Goal: Transaction & Acquisition: Purchase product/service

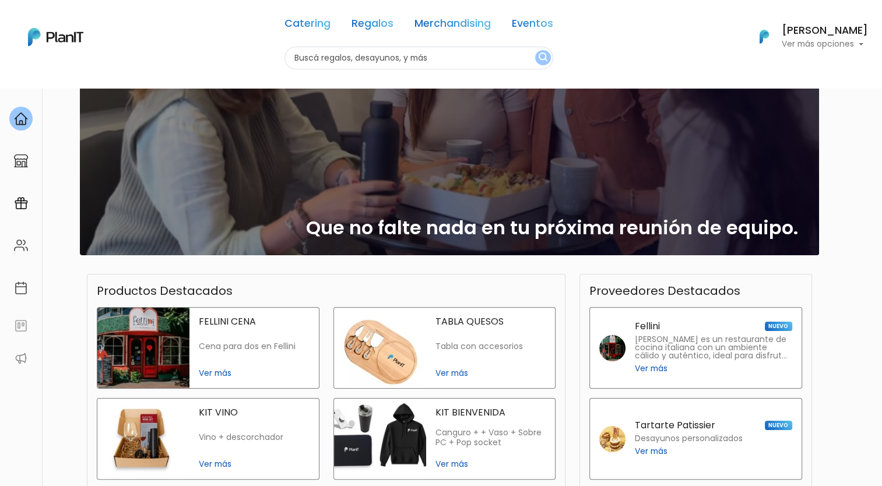
scroll to position [73, 0]
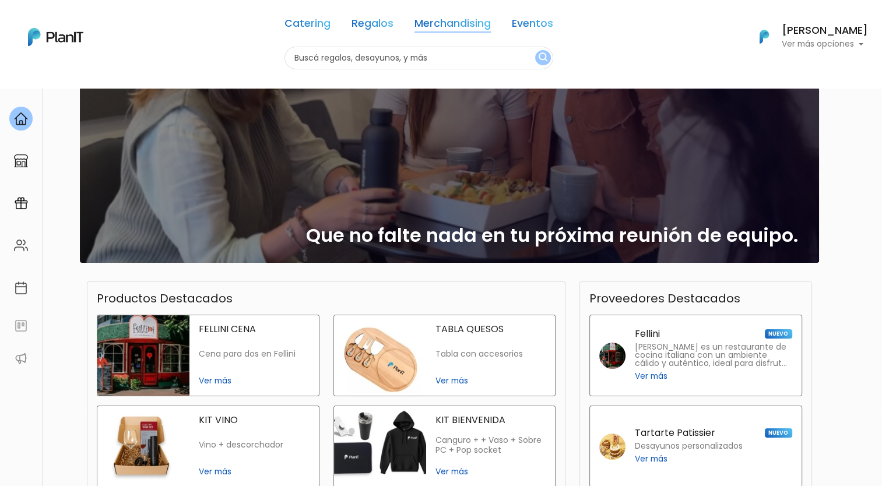
click at [451, 19] on link "Merchandising" at bounding box center [453, 26] width 76 height 14
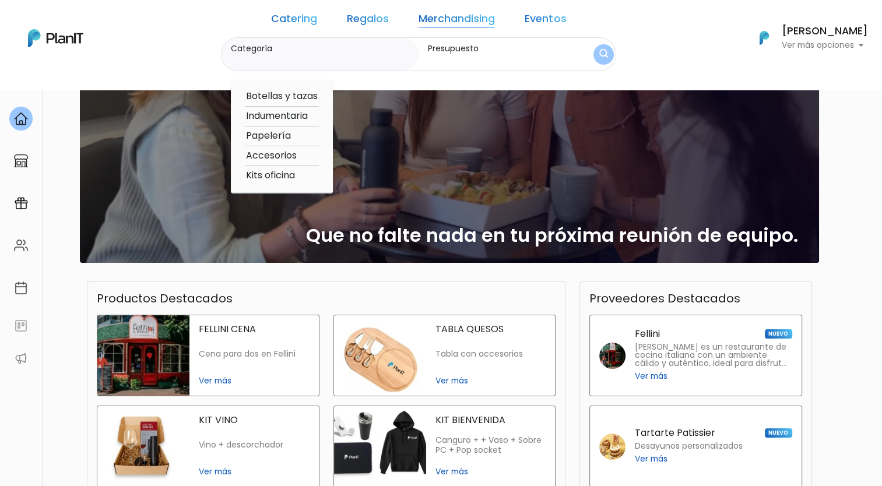
click at [451, 17] on link "Merchandising" at bounding box center [457, 21] width 76 height 14
click at [699, 304] on div "¡Hola Natalia! slide 1 of 1 Que no falte nada en tu próxima reunión de equipo. …" at bounding box center [441, 324] width 882 height 618
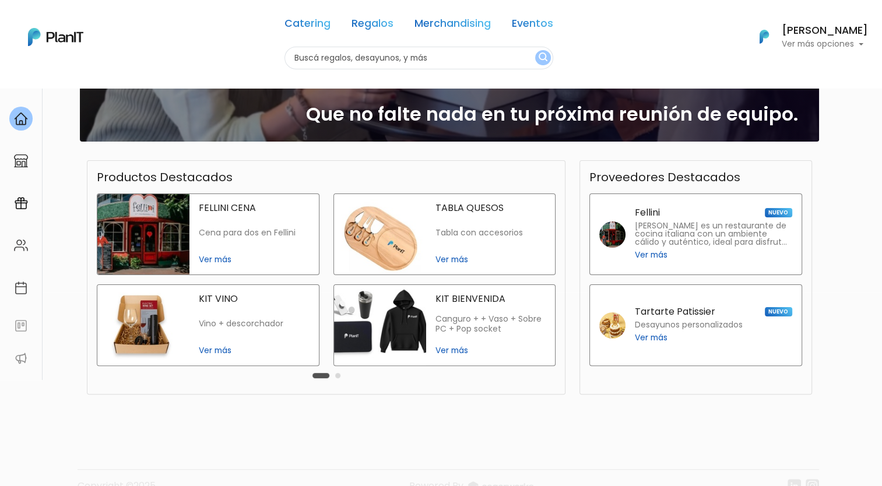
scroll to position [0, 0]
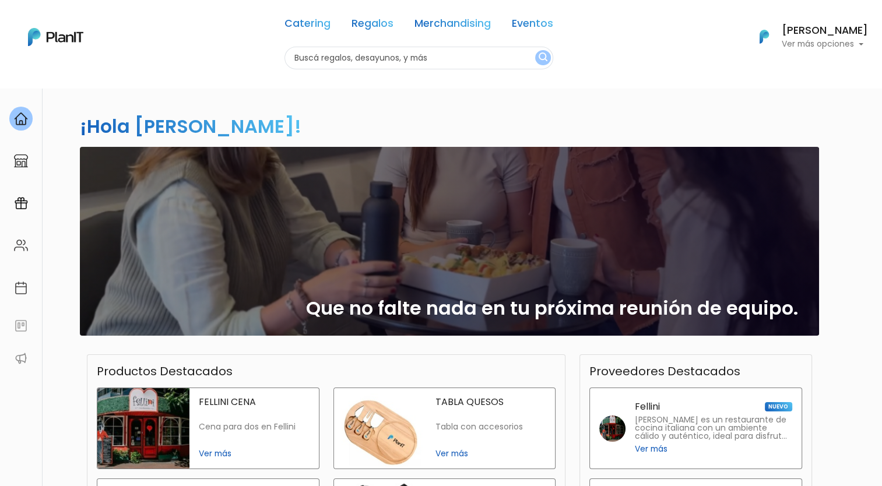
click at [466, 22] on link "Merchandising" at bounding box center [453, 26] width 76 height 14
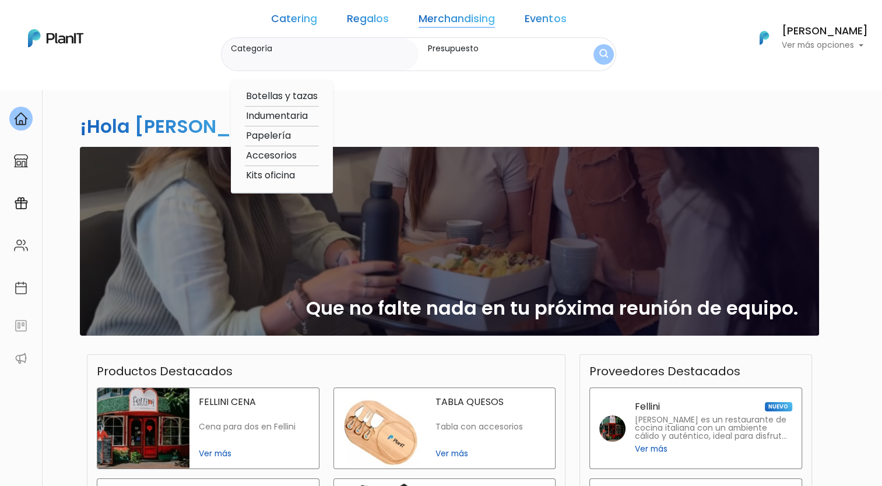
click at [306, 94] on option "Botellas y tazas" at bounding box center [282, 96] width 74 height 15
type input "Botellas y tazas"
type input "$0 - $1000"
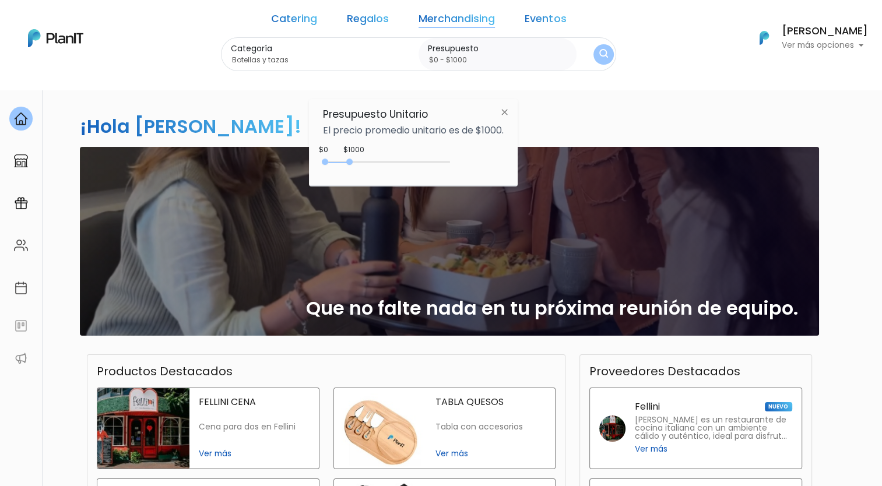
click at [599, 55] on img "submit" at bounding box center [603, 54] width 9 height 11
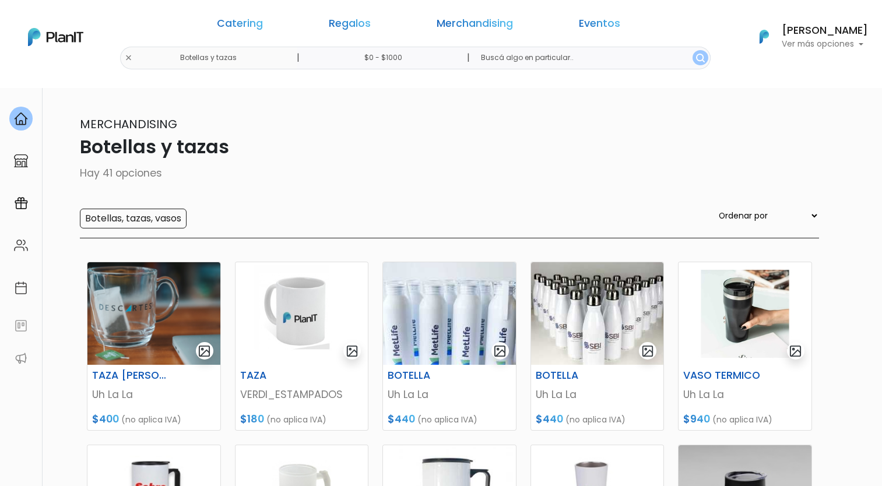
click at [469, 22] on link "Merchandising" at bounding box center [475, 26] width 76 height 14
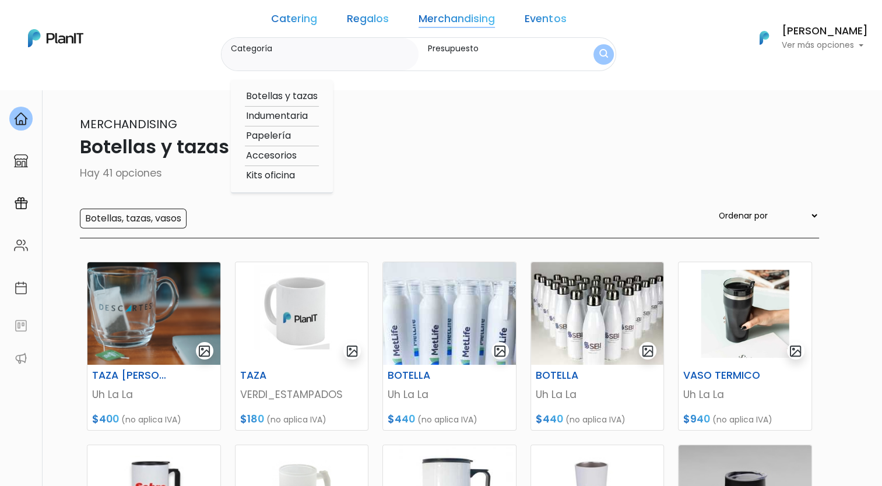
click at [562, 51] on div "Categoría Botellas y tazas Indumentaria Papelería Accesorios Kits oficina Presu…" at bounding box center [419, 54] width 396 height 34
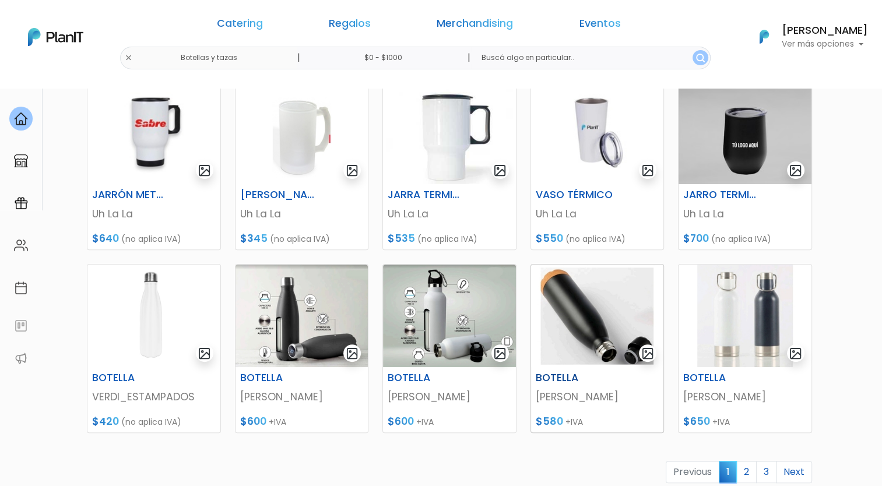
scroll to position [533, 0]
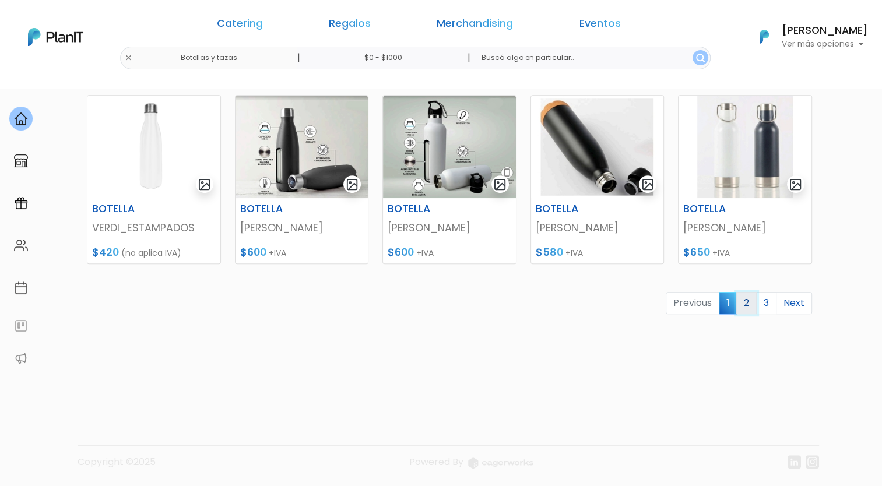
click at [749, 304] on link "2" at bounding box center [746, 303] width 20 height 22
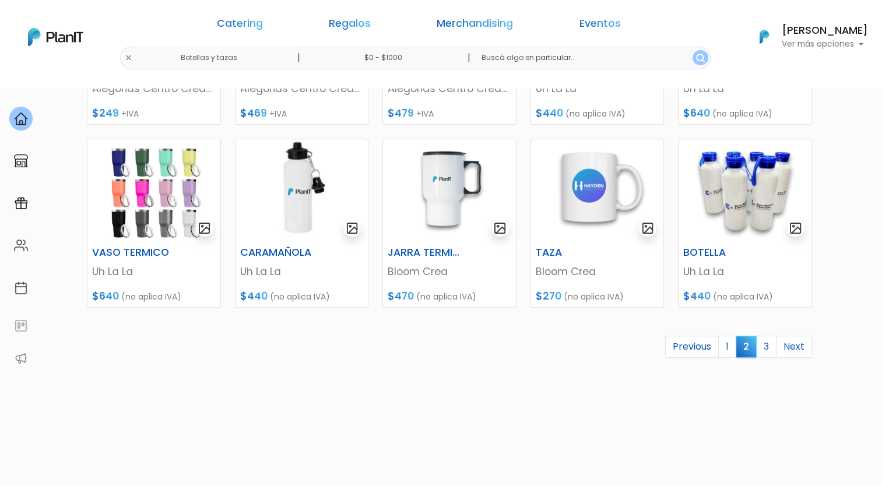
scroll to position [490, 0]
click at [770, 345] on link "3" at bounding box center [766, 346] width 20 height 22
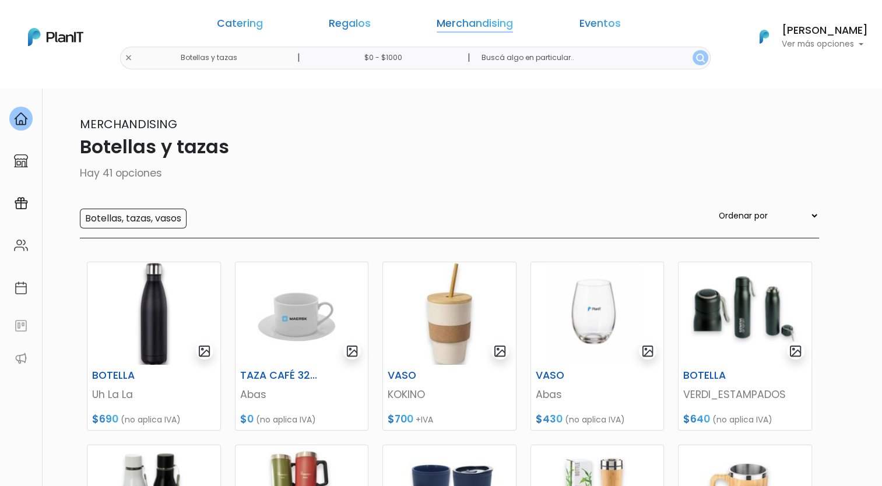
click at [449, 22] on link "Merchandising" at bounding box center [475, 26] width 76 height 14
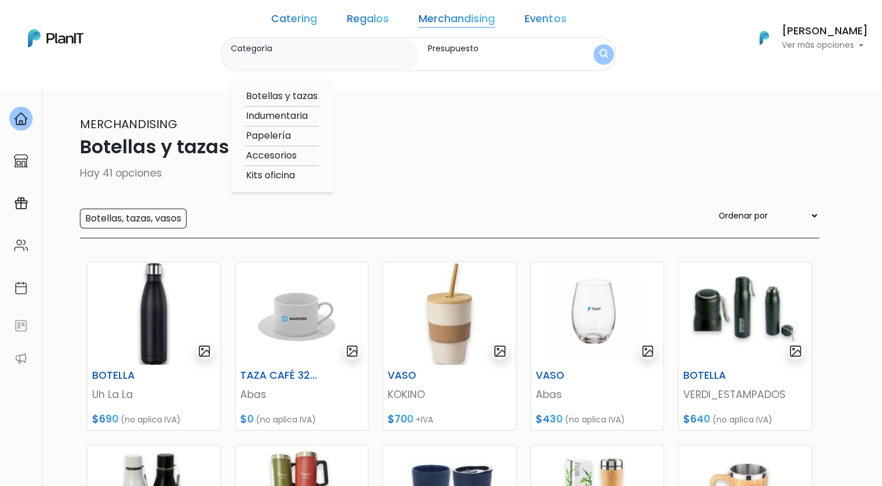
click at [299, 117] on option "Indumentaria" at bounding box center [282, 116] width 74 height 15
type input "Indumentaria"
type input "$0 - $1000"
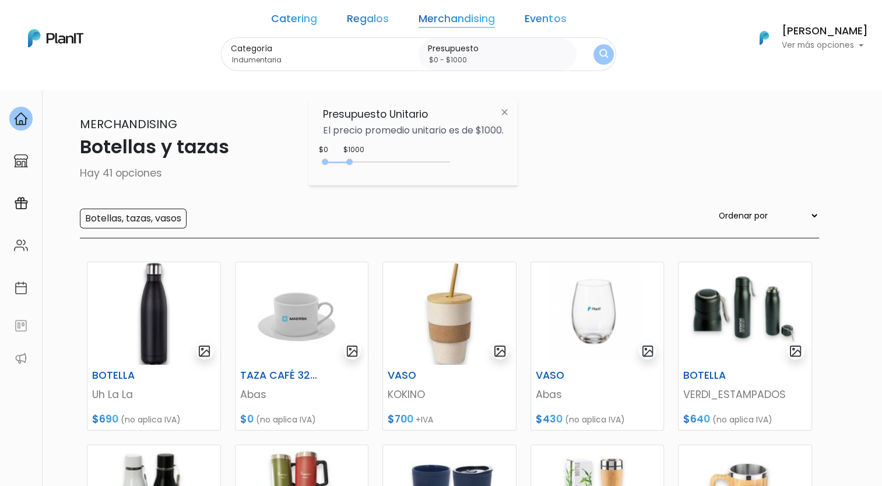
click at [599, 50] on img "submit" at bounding box center [603, 54] width 9 height 11
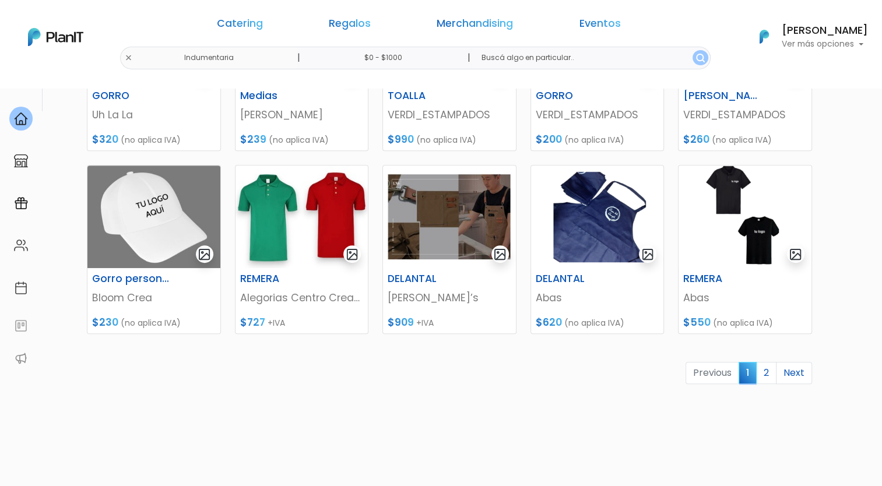
scroll to position [462, 0]
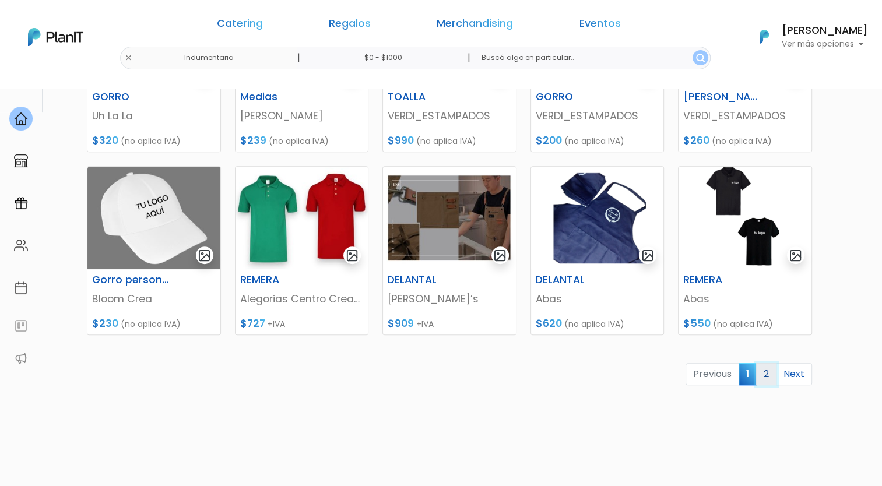
click at [770, 379] on link "2" at bounding box center [766, 374] width 20 height 22
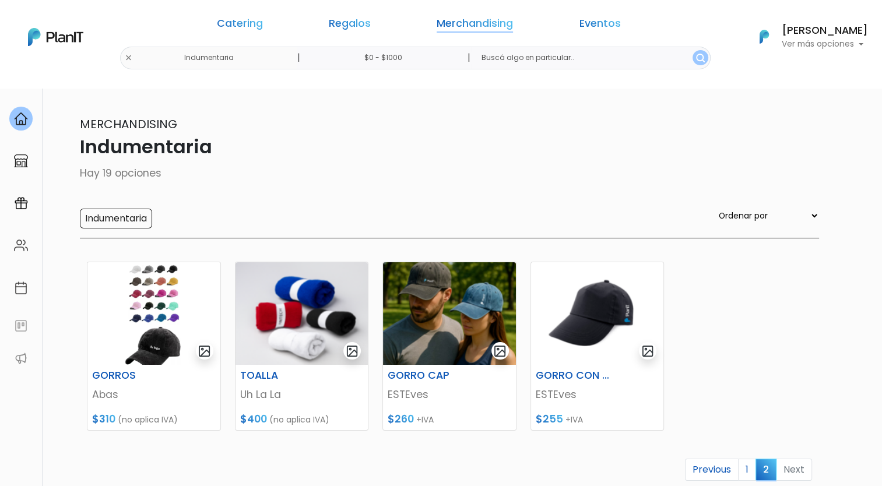
click at [441, 24] on link "Merchandising" at bounding box center [475, 26] width 76 height 14
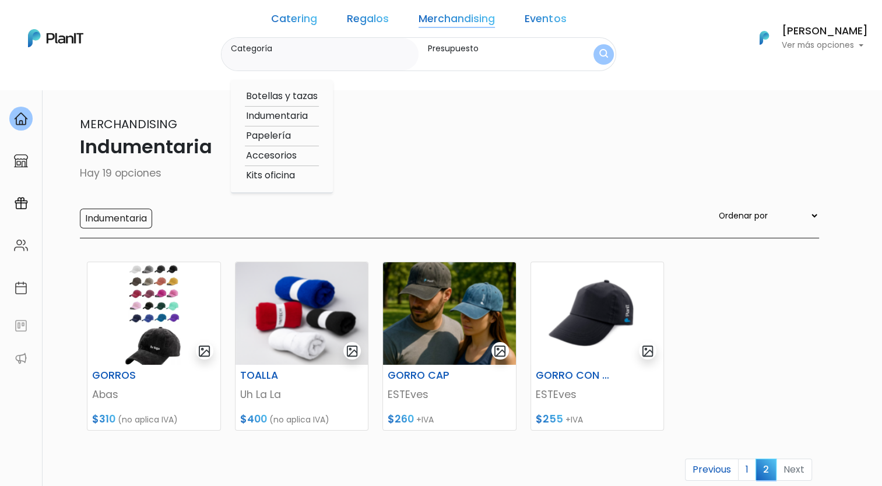
click at [304, 138] on option "Papelería" at bounding box center [282, 136] width 74 height 15
type input "Papelería"
type input "$0 - $1000"
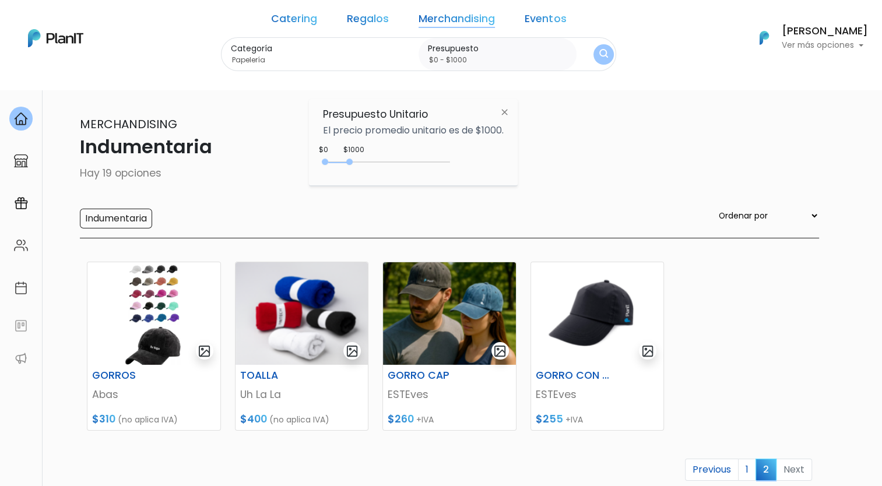
click at [599, 54] on img "submit" at bounding box center [603, 54] width 9 height 11
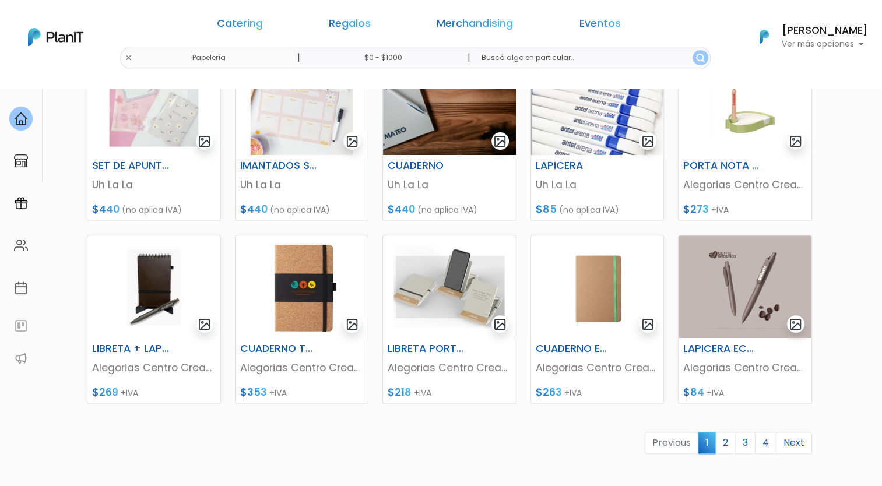
scroll to position [458, 0]
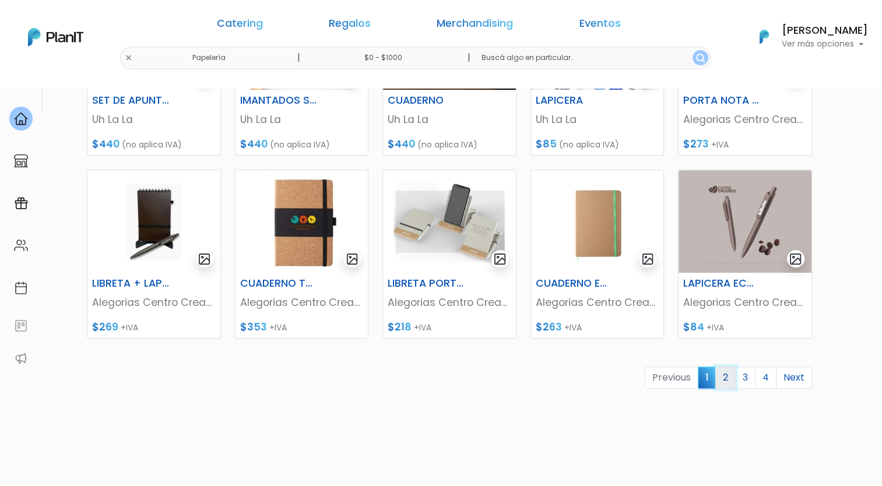
click at [724, 383] on link "2" at bounding box center [725, 378] width 20 height 22
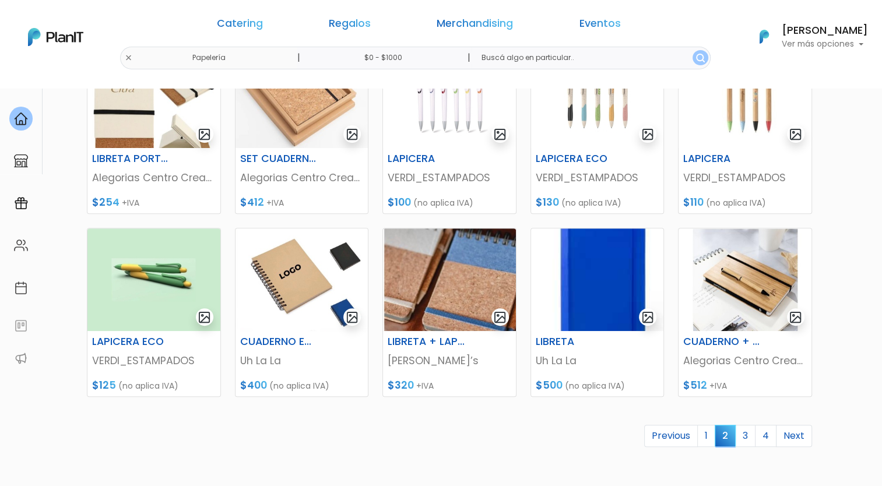
scroll to position [521, 0]
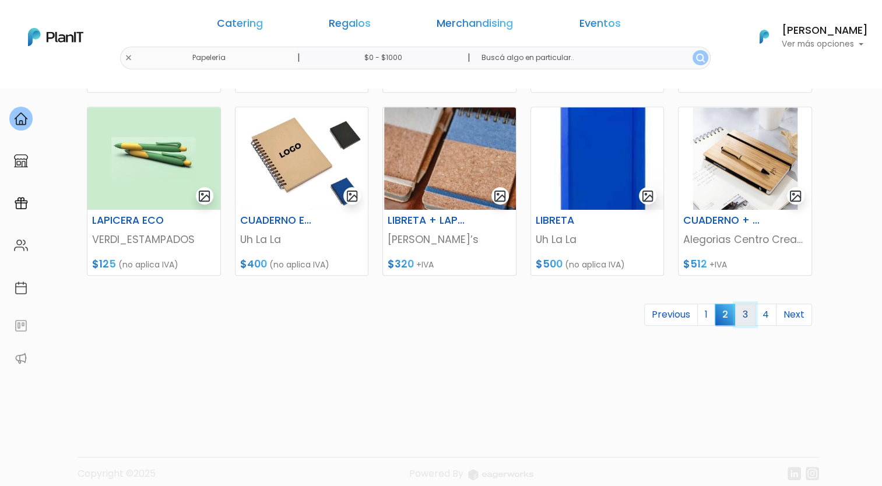
click at [746, 318] on link "3" at bounding box center [745, 315] width 20 height 22
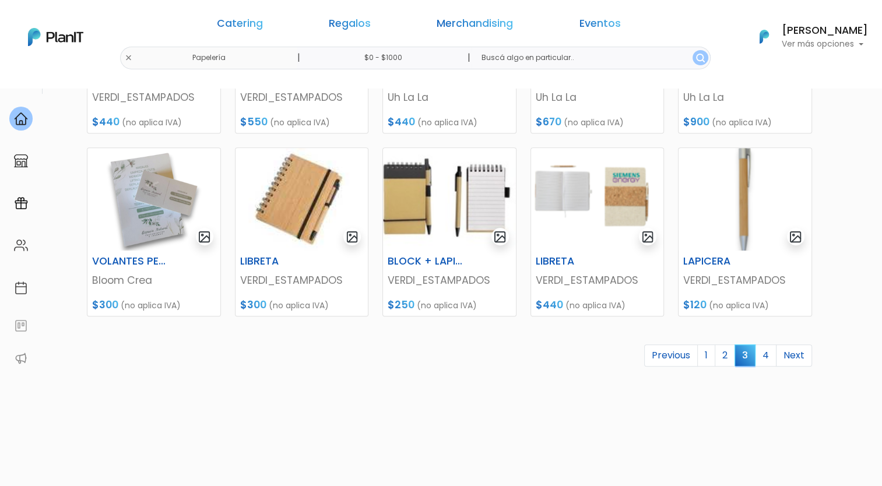
scroll to position [496, 0]
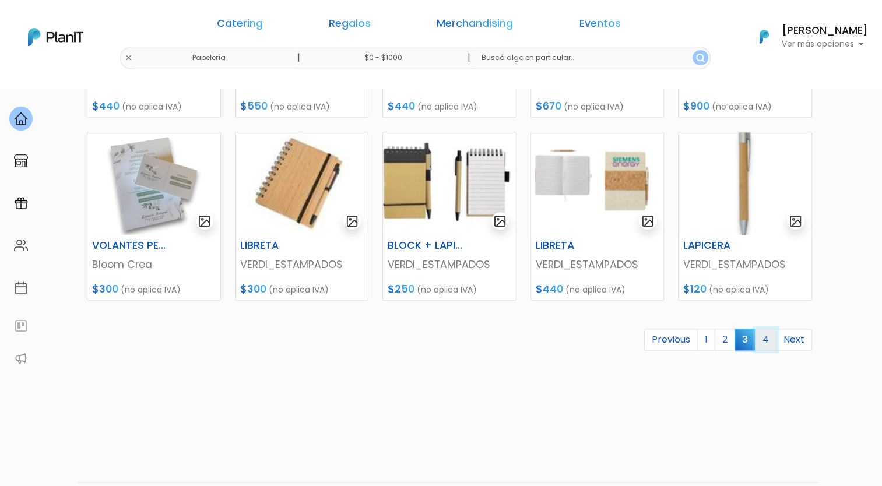
click at [770, 344] on link "4" at bounding box center [766, 340] width 22 height 22
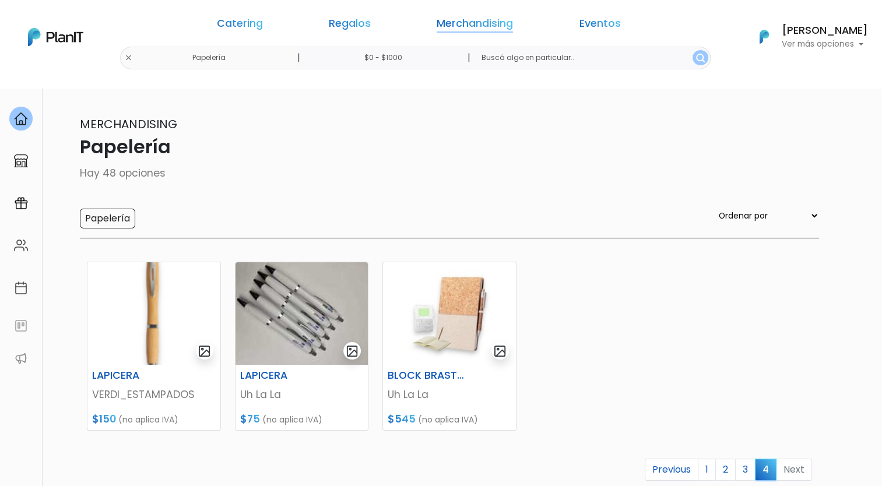
click at [487, 26] on link "Merchandising" at bounding box center [475, 26] width 76 height 14
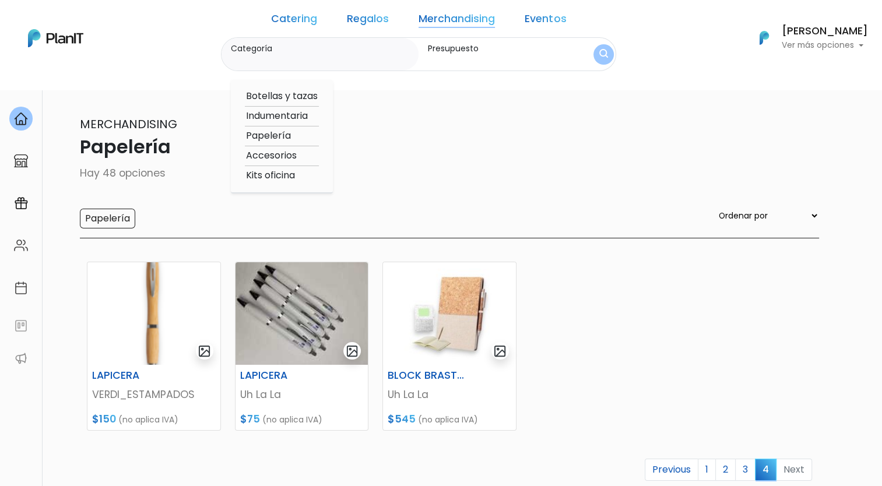
click at [293, 154] on option "Accesorios" at bounding box center [282, 156] width 74 height 15
type input "Accesorios"
type input "$0 - $1000"
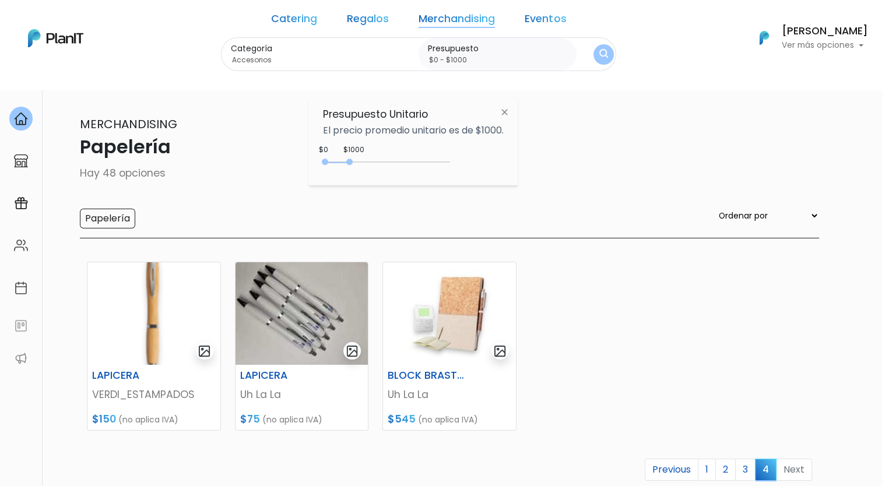
click at [594, 62] on button "submit" at bounding box center [604, 54] width 20 height 20
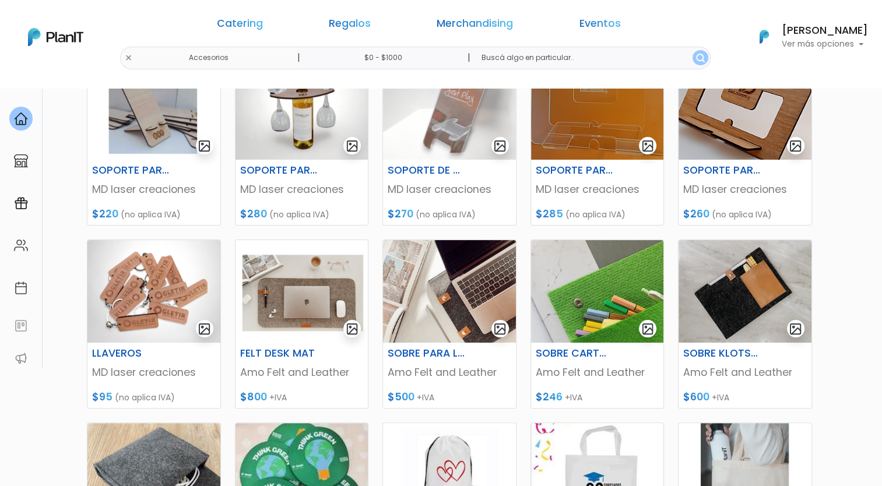
scroll to position [213, 0]
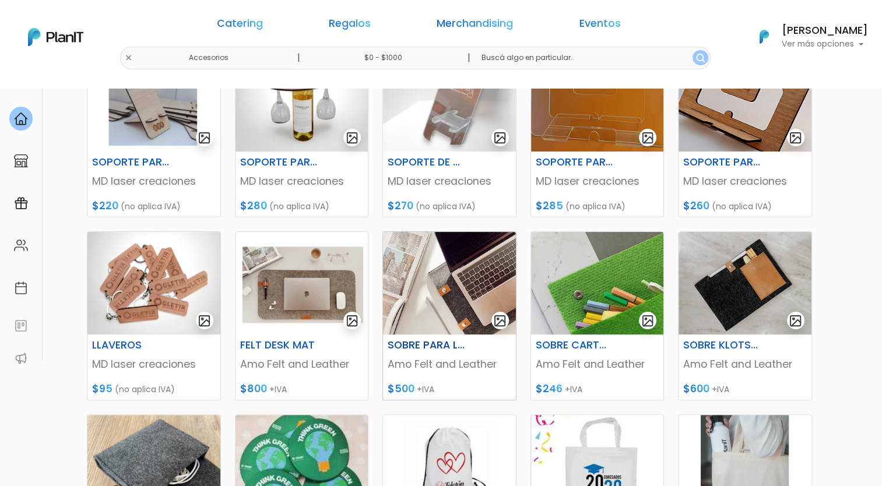
click at [436, 345] on h6 "SOBRE PARA LAPTOP" at bounding box center [427, 345] width 92 height 12
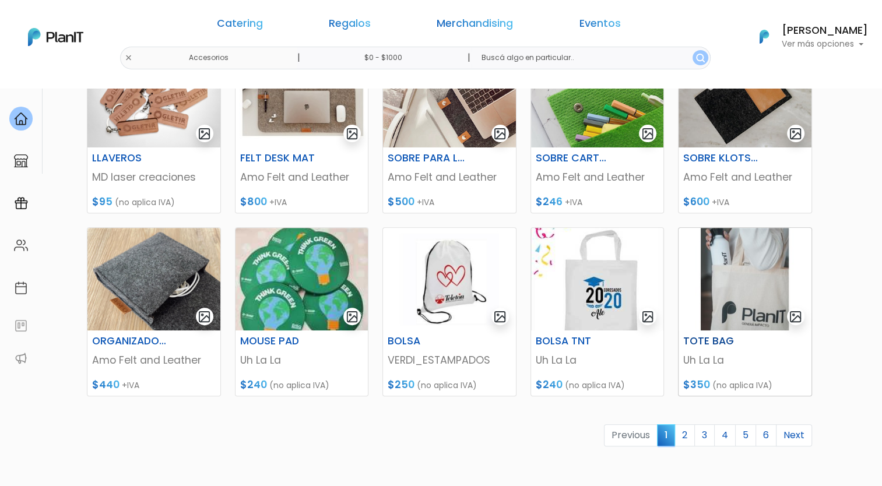
scroll to position [400, 0]
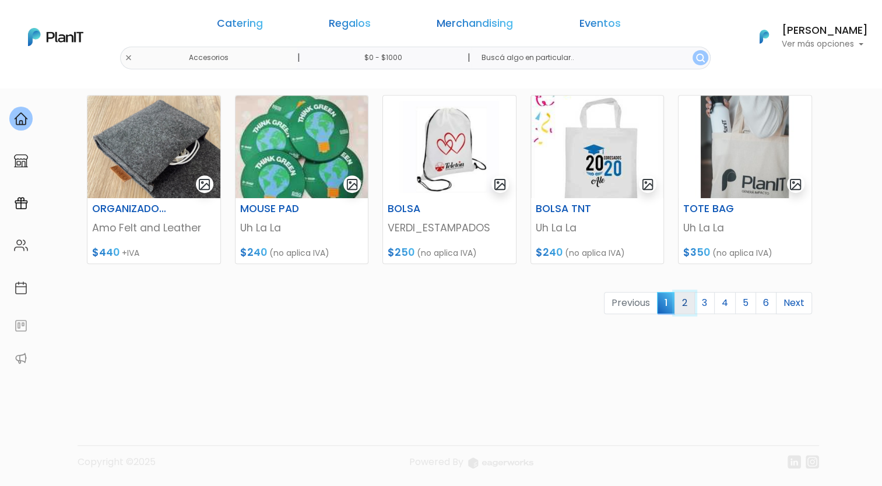
click at [688, 302] on link "2" at bounding box center [685, 303] width 20 height 22
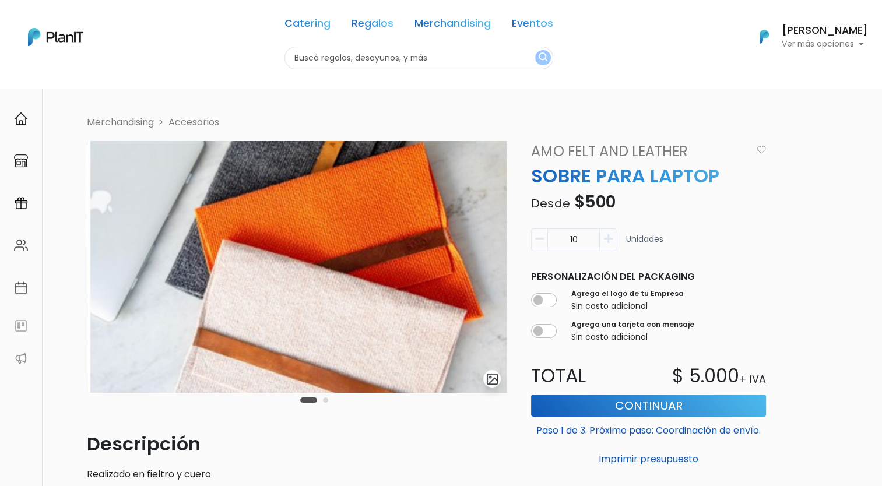
drag, startPoint x: 405, startPoint y: 283, endPoint x: 159, endPoint y: 244, distance: 248.6
click at [159, 244] on img at bounding box center [297, 267] width 421 height 252
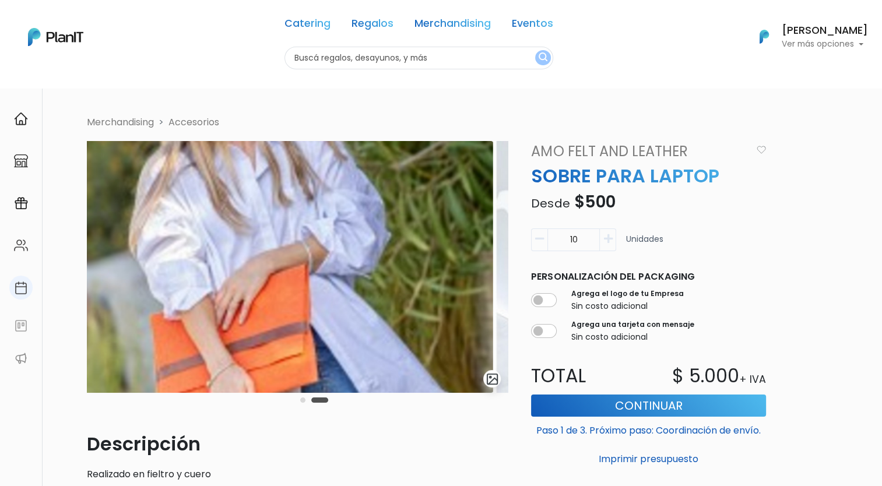
drag, startPoint x: 372, startPoint y: 318, endPoint x: 29, endPoint y: 297, distance: 343.5
click at [29, 297] on body "Catering Regalos Merchandising Eventos Catering Regalos Merchandising Eventos C…" at bounding box center [441, 243] width 882 height 486
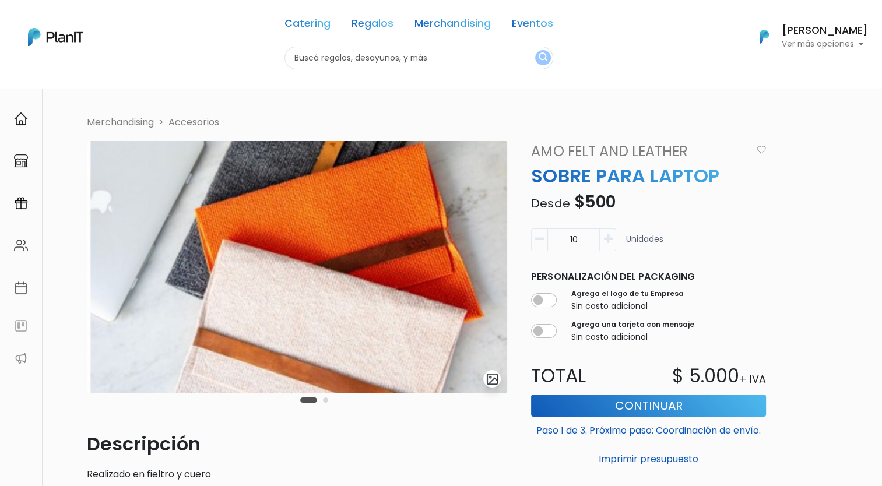
drag, startPoint x: 426, startPoint y: 298, endPoint x: 191, endPoint y: 285, distance: 235.3
click at [191, 285] on img at bounding box center [297, 267] width 421 height 252
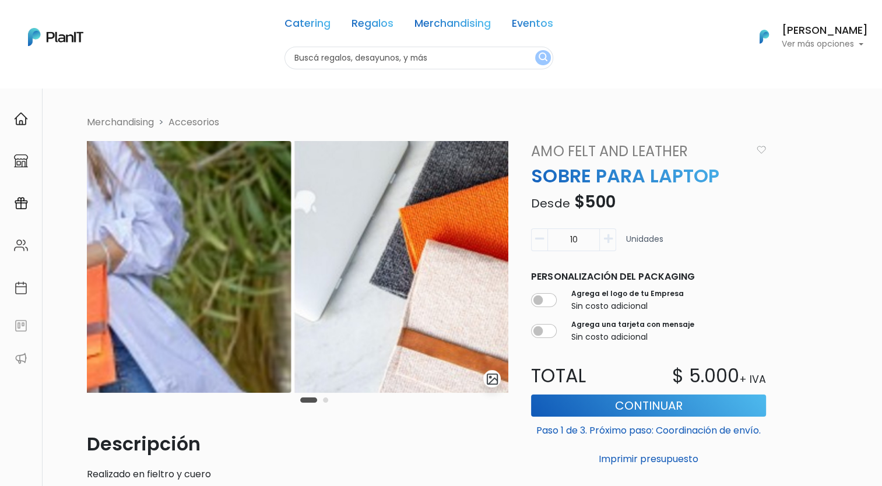
drag, startPoint x: 266, startPoint y: 272, endPoint x: 626, endPoint y: 330, distance: 364.4
click at [592, 310] on div "Merchandising Accesorios slide 5 of 2 Descripción Realizado en fieltro y cuero …" at bounding box center [453, 410] width 746 height 590
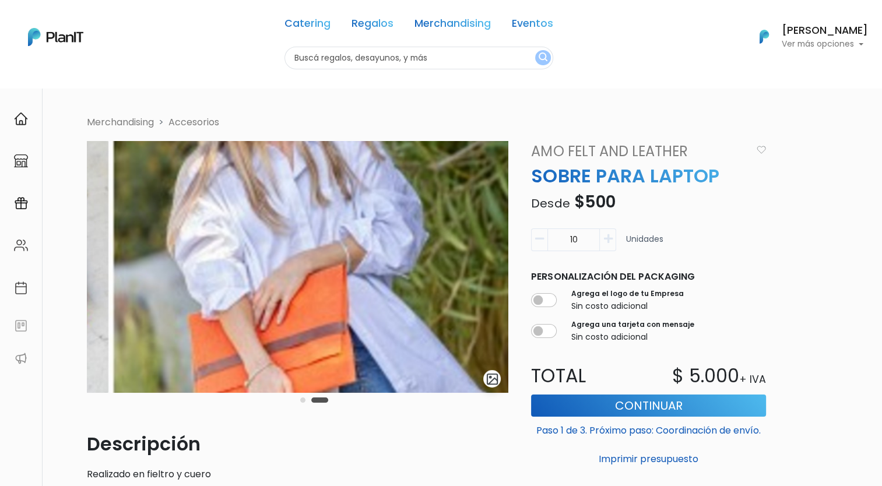
drag, startPoint x: 330, startPoint y: 318, endPoint x: 646, endPoint y: 338, distance: 316.6
click at [646, 338] on div "Merchandising Accesorios slide 4 of 2 Descripción Realizado en fieltro y cuero …" at bounding box center [453, 410] width 746 height 590
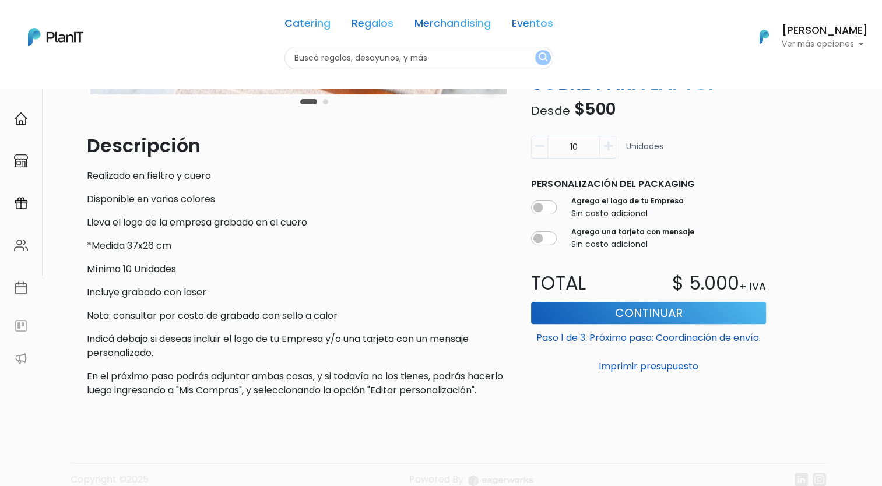
scroll to position [299, 0]
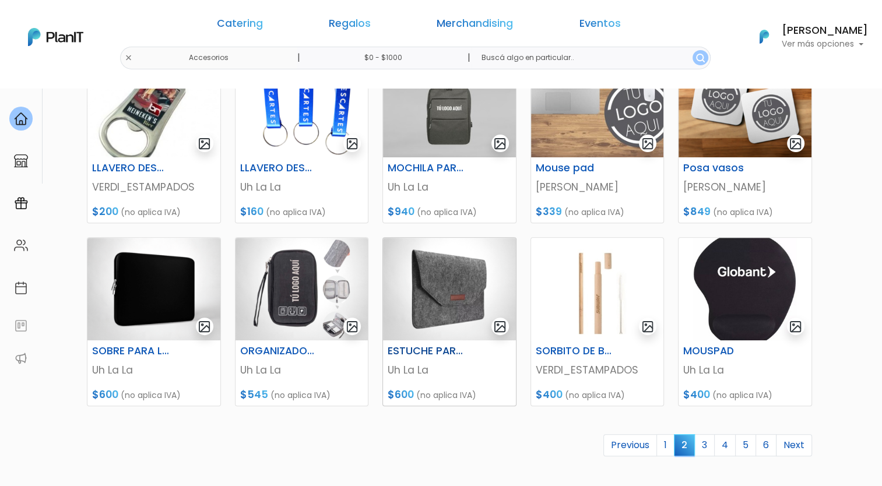
scroll to position [401, 0]
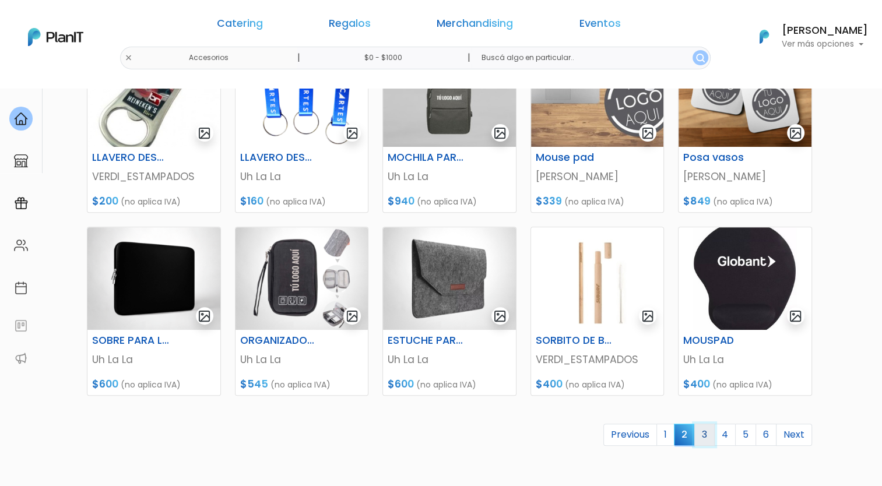
click at [708, 433] on link "3" at bounding box center [704, 435] width 20 height 22
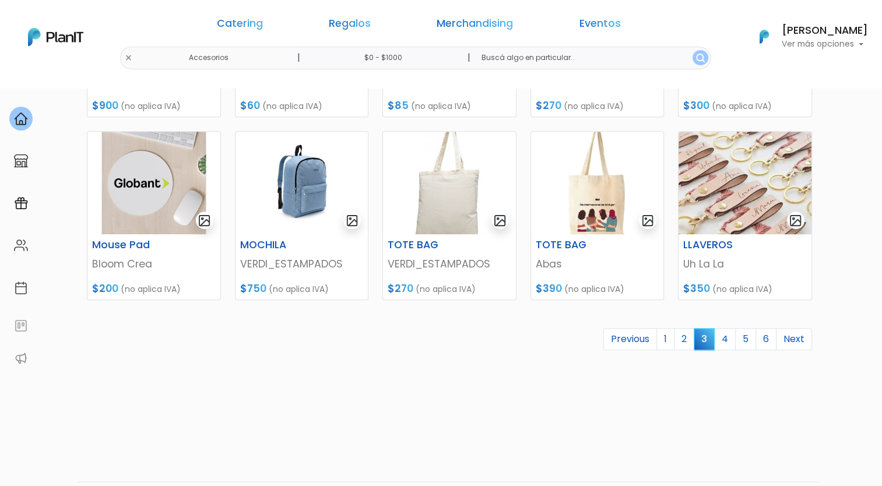
scroll to position [506, 0]
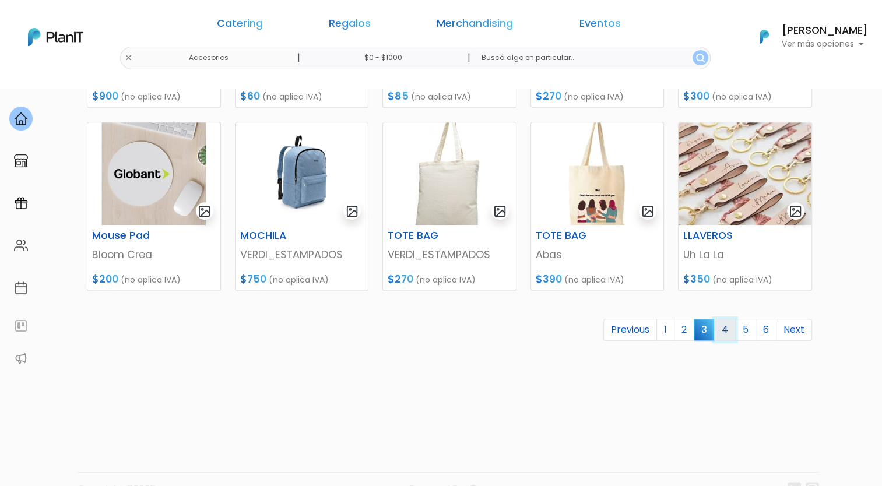
click at [730, 333] on link "4" at bounding box center [725, 330] width 22 height 22
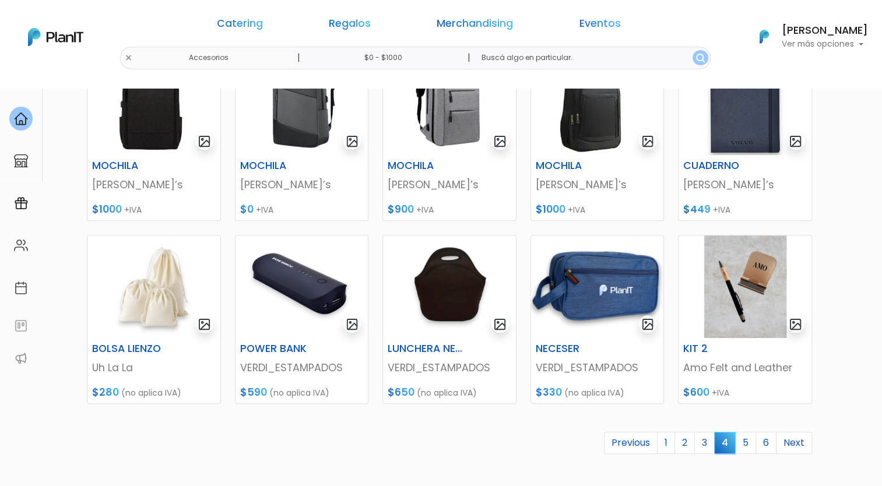
scroll to position [456, 0]
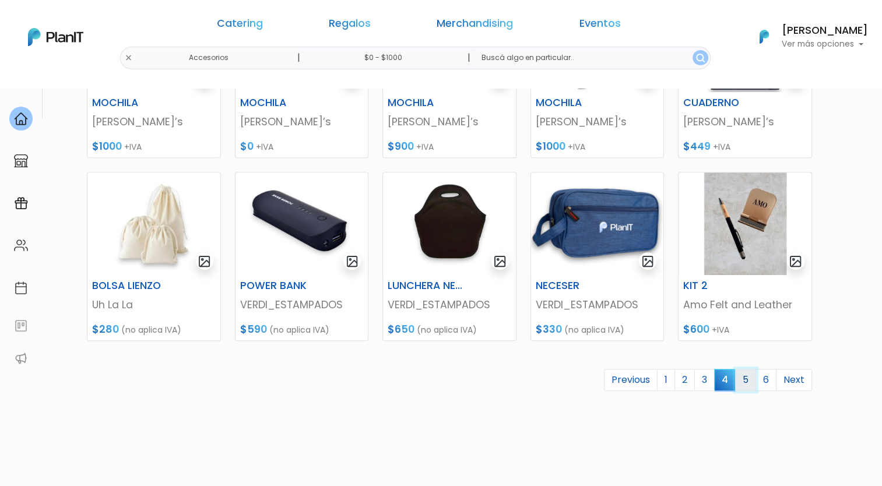
click at [753, 379] on link "5" at bounding box center [745, 380] width 21 height 22
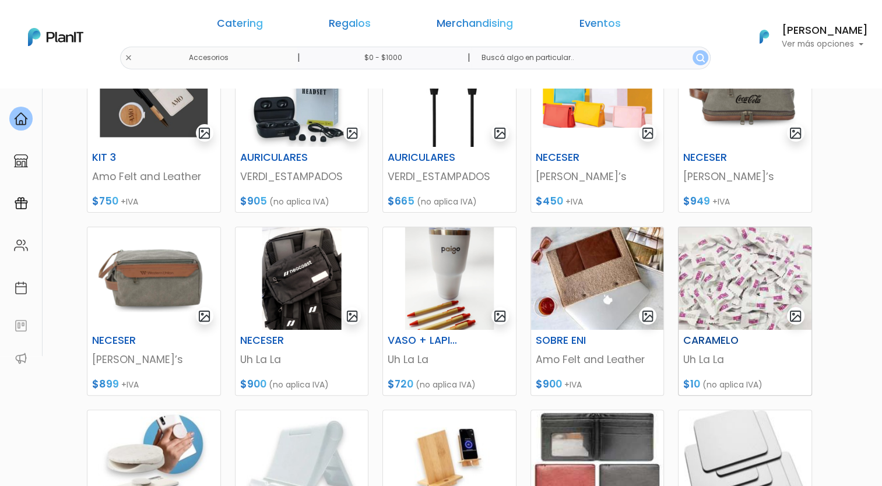
scroll to position [442, 0]
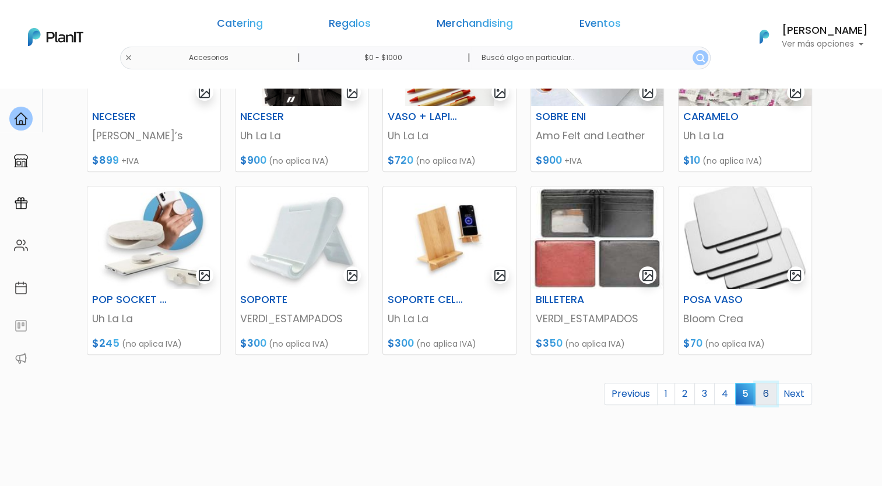
click at [771, 397] on link "6" at bounding box center [766, 394] width 21 height 22
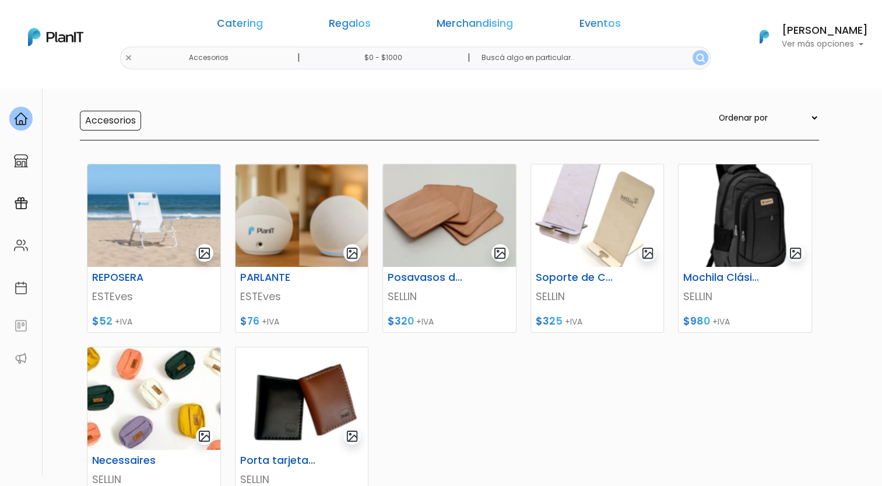
scroll to position [114, 0]
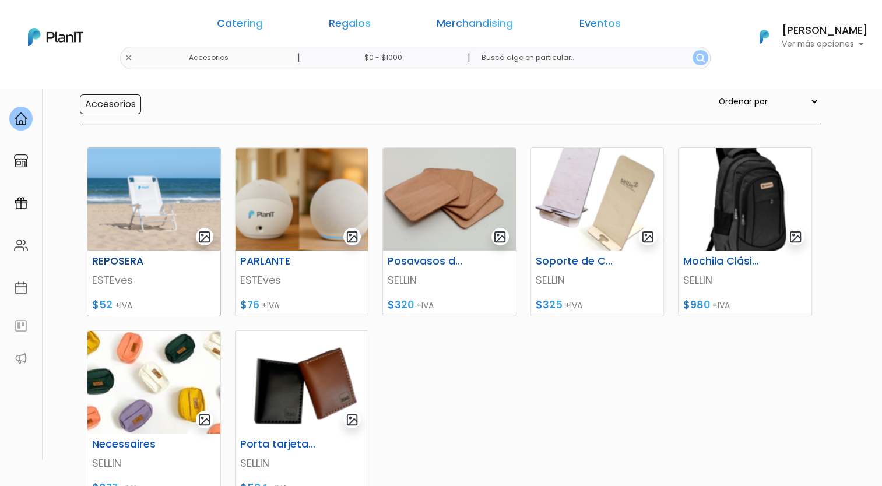
click at [170, 211] on img at bounding box center [153, 199] width 133 height 103
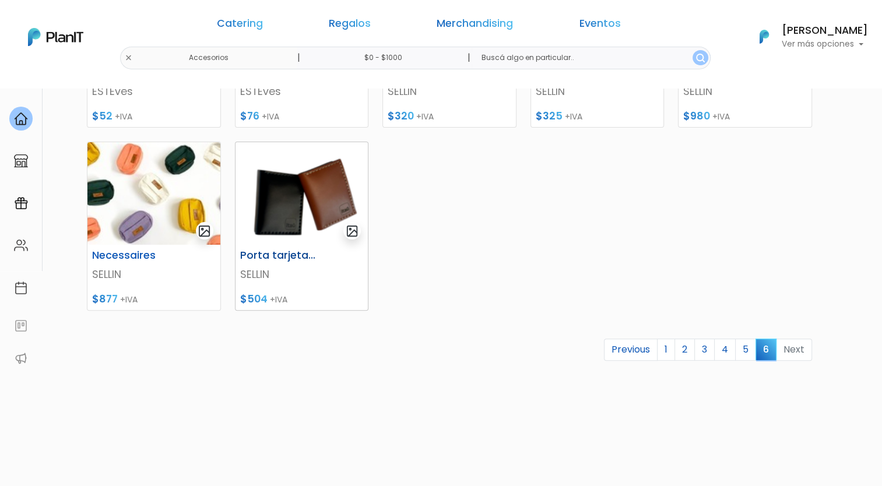
scroll to position [303, 0]
click at [294, 190] on img at bounding box center [302, 193] width 133 height 103
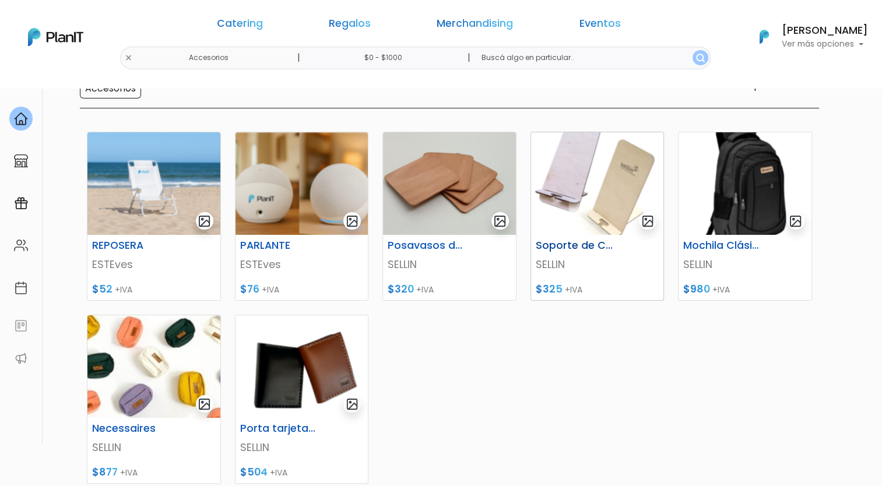
scroll to position [0, 0]
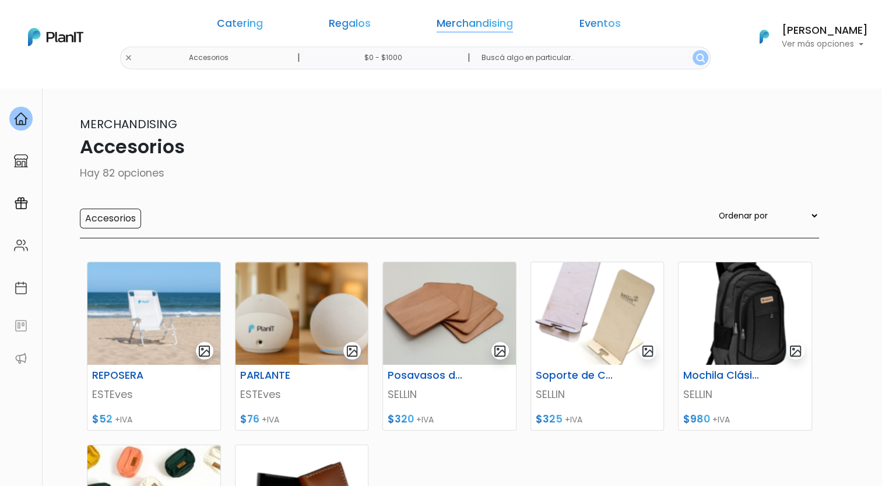
click at [487, 23] on link "Merchandising" at bounding box center [475, 26] width 76 height 14
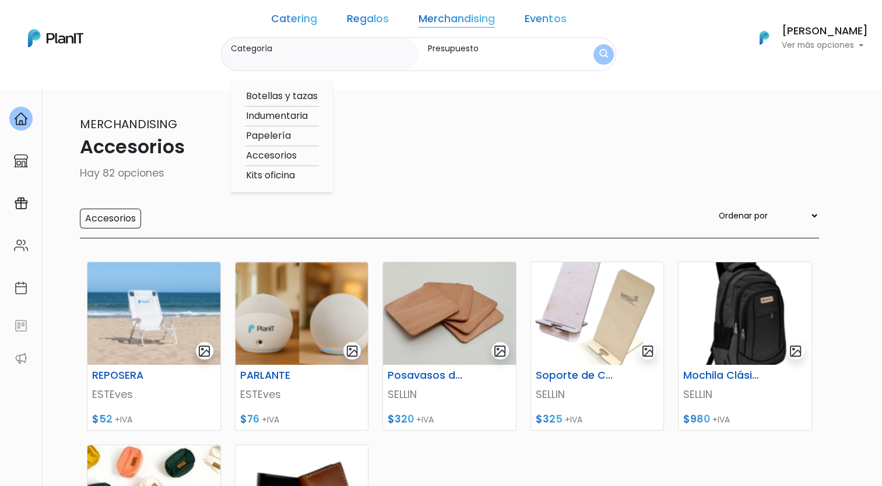
click at [296, 171] on option "Kits oficina" at bounding box center [282, 176] width 74 height 15
type input "Kits oficina"
type input "$0 - $1000"
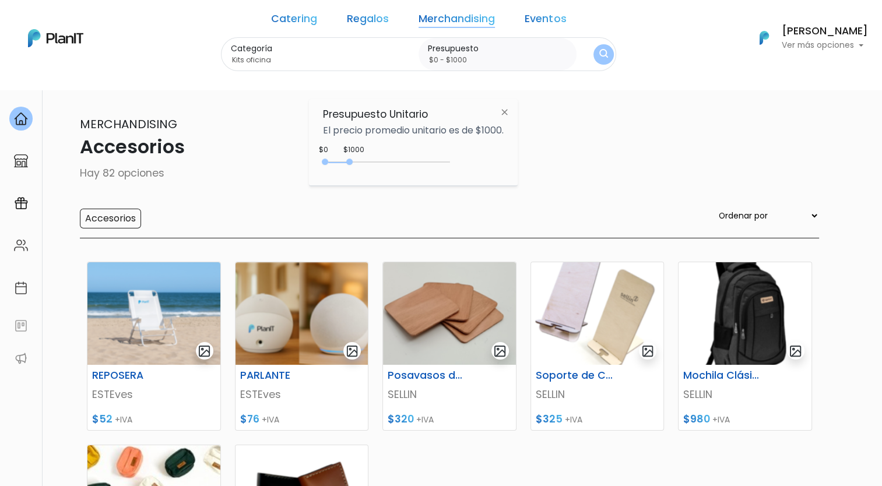
click at [599, 56] on img "submit" at bounding box center [603, 54] width 9 height 11
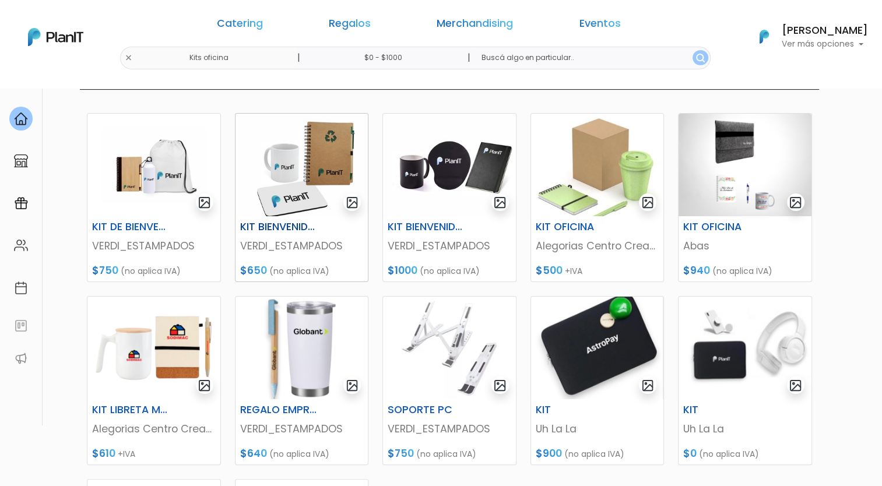
scroll to position [130, 0]
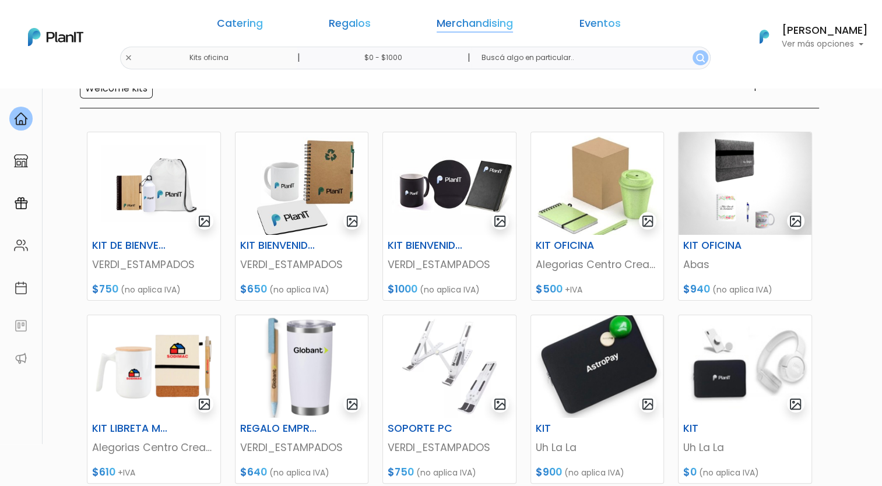
click at [452, 25] on link "Merchandising" at bounding box center [475, 26] width 76 height 14
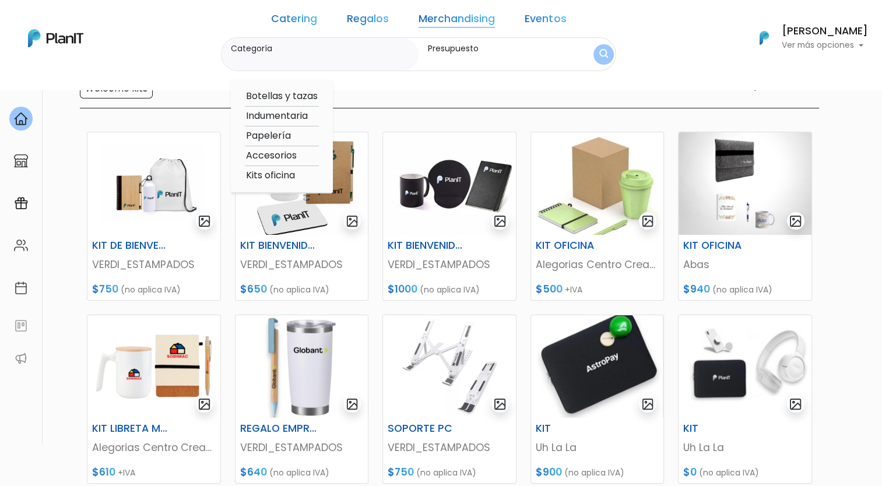
click at [452, 19] on link "Merchandising" at bounding box center [457, 21] width 76 height 14
click at [294, 160] on option "Accesorios" at bounding box center [282, 156] width 74 height 15
type input "Accesorios"
type input "$0 - $1000"
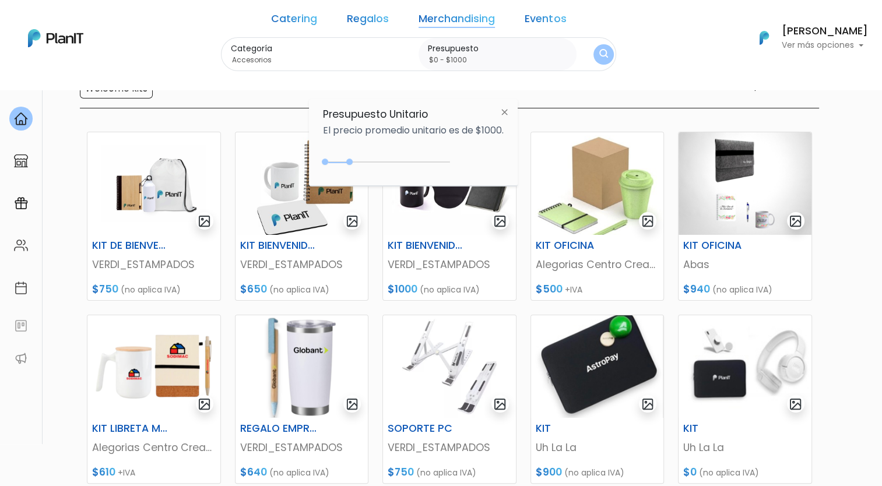
click at [599, 52] on img "submit" at bounding box center [603, 54] width 9 height 11
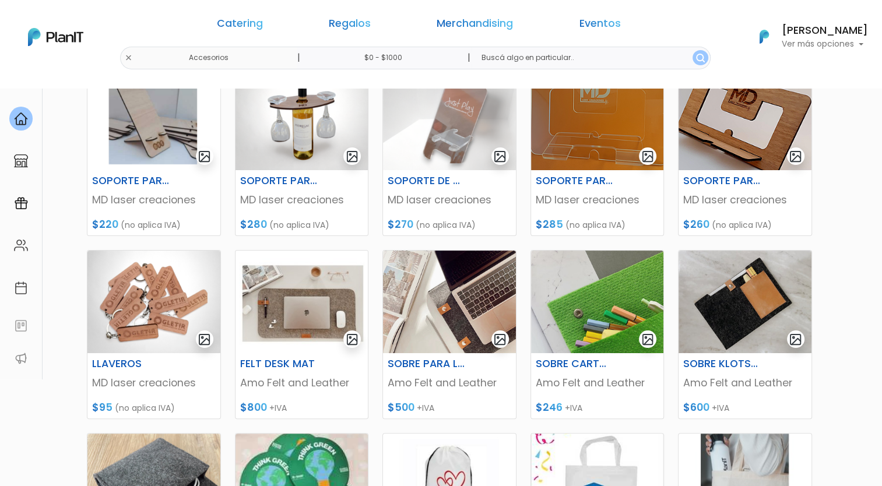
scroll to position [202, 0]
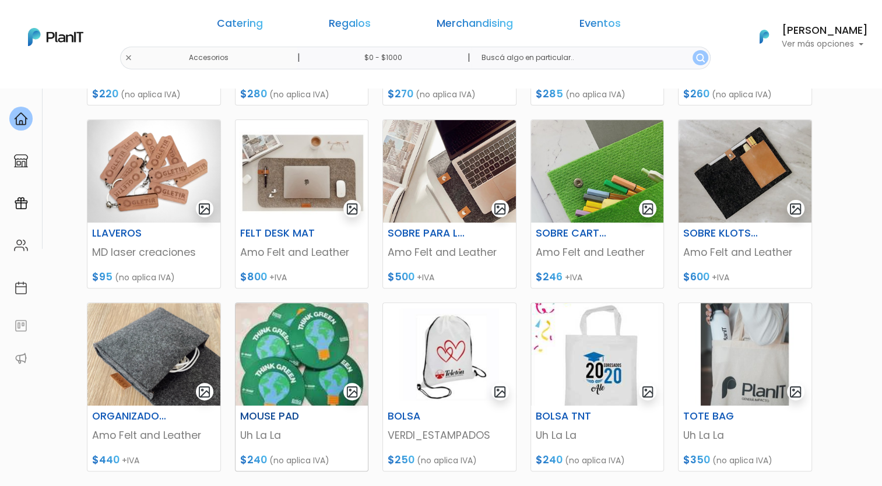
scroll to position [503, 0]
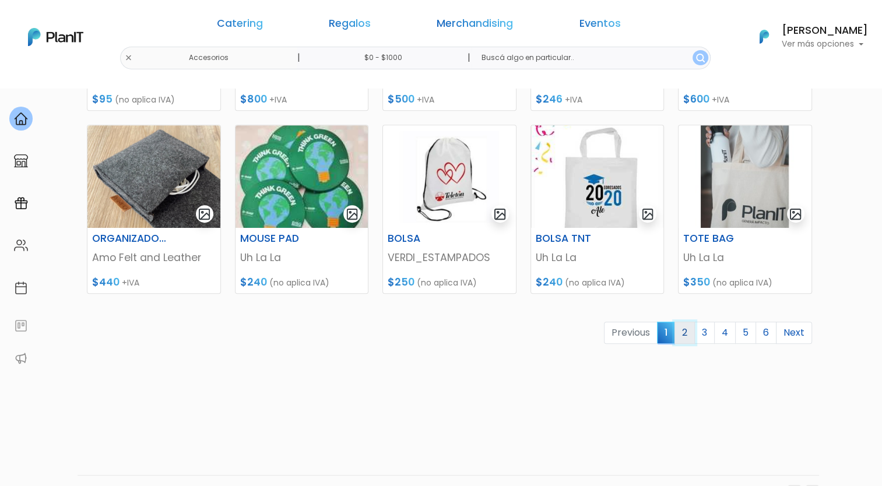
click at [689, 333] on link "2" at bounding box center [685, 333] width 20 height 22
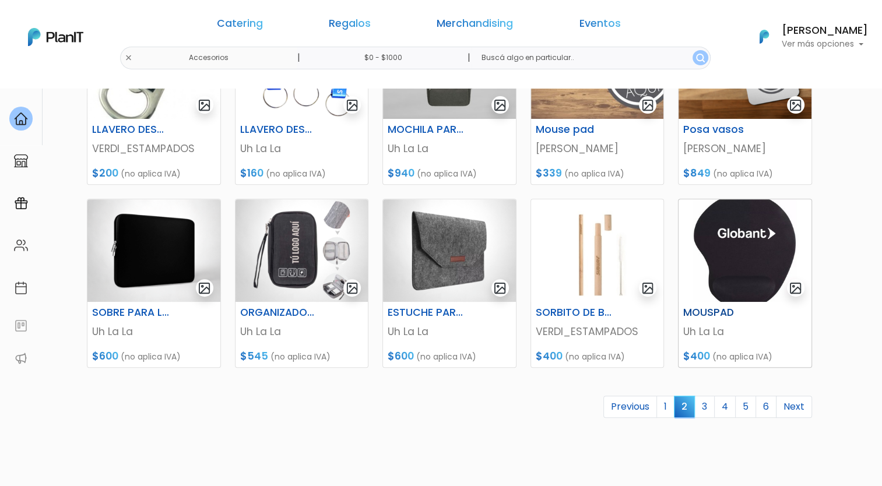
scroll to position [429, 0]
click at [707, 410] on link "3" at bounding box center [704, 407] width 20 height 22
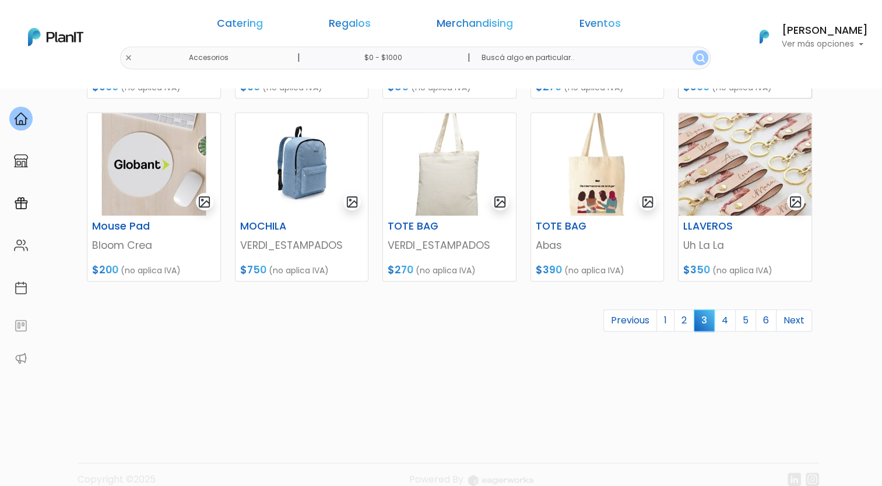
scroll to position [515, 0]
click at [721, 320] on link "4" at bounding box center [725, 321] width 22 height 22
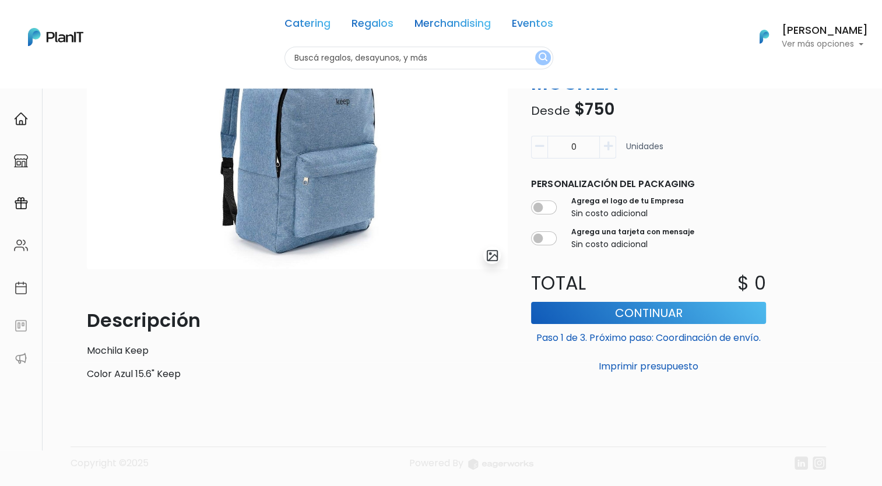
scroll to position [153, 0]
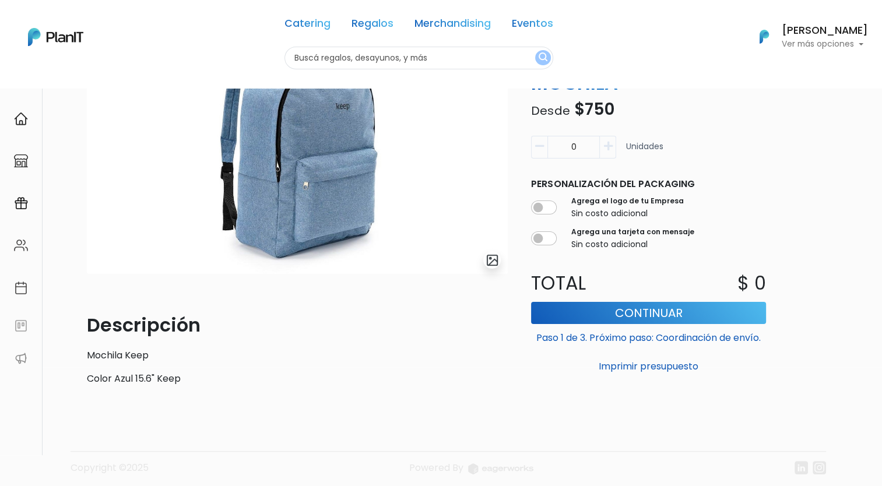
click at [781, 283] on div "Merchandising Accesorios slide 1 of 1 Descripción Mochila Keep Color Azul 15.6"…" at bounding box center [453, 196] width 746 height 399
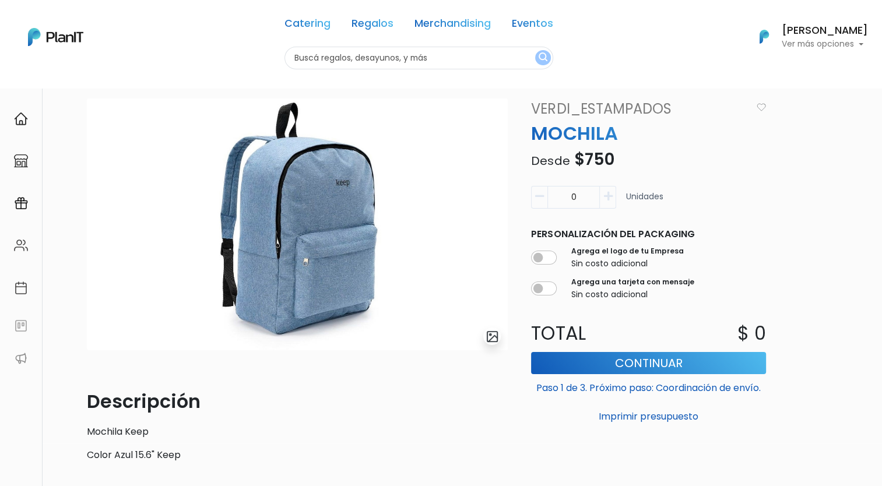
scroll to position [42, 0]
click at [591, 160] on span "$750" at bounding box center [594, 160] width 40 height 23
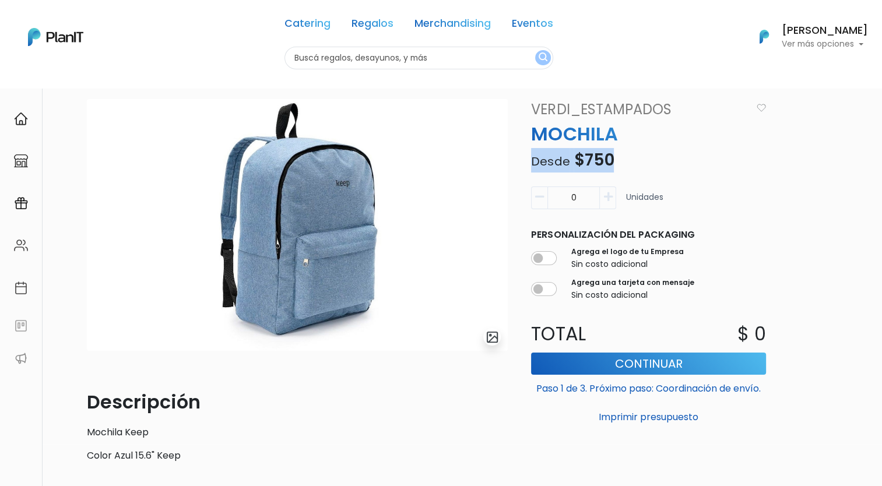
click at [591, 160] on span "$750" at bounding box center [594, 160] width 40 height 23
drag, startPoint x: 591, startPoint y: 160, endPoint x: 745, endPoint y: 167, distance: 154.7
click at [745, 167] on p "Desde $750" at bounding box center [648, 160] width 249 height 24
click at [588, 169] on span "$750" at bounding box center [594, 160] width 40 height 23
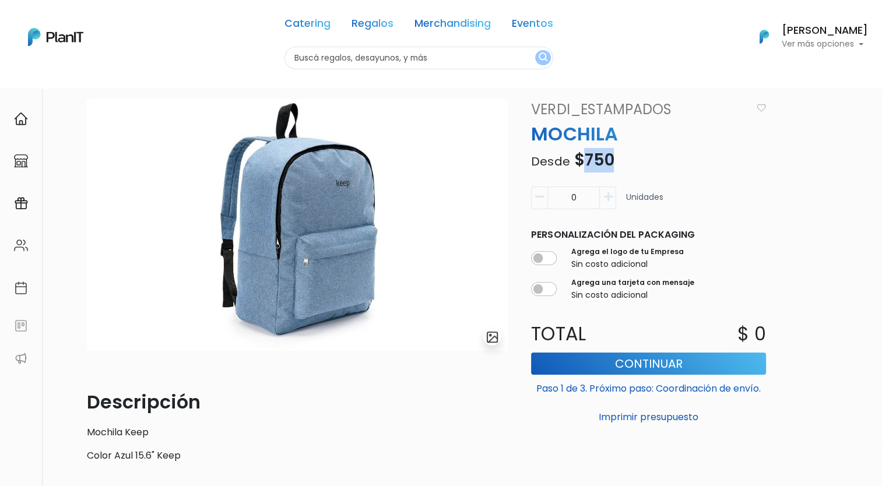
click at [588, 169] on span "$750" at bounding box center [594, 160] width 40 height 23
drag, startPoint x: 588, startPoint y: 169, endPoint x: 544, endPoint y: 164, distance: 44.0
click at [544, 164] on span "Desde" at bounding box center [550, 161] width 38 height 16
click at [816, 259] on div "Merchandising Accesorios slide 1 of 1 Descripción Mochila Keep Color Azul 15.6"…" at bounding box center [453, 272] width 746 height 399
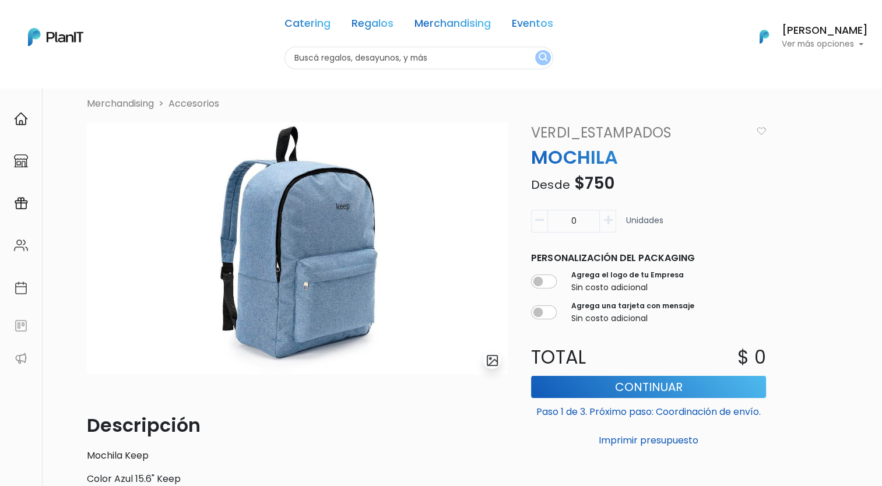
scroll to position [30, 0]
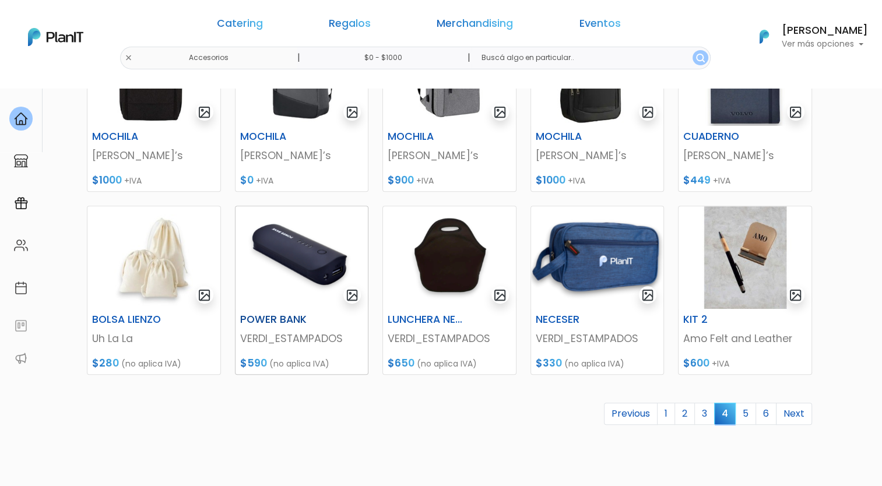
scroll to position [429, 0]
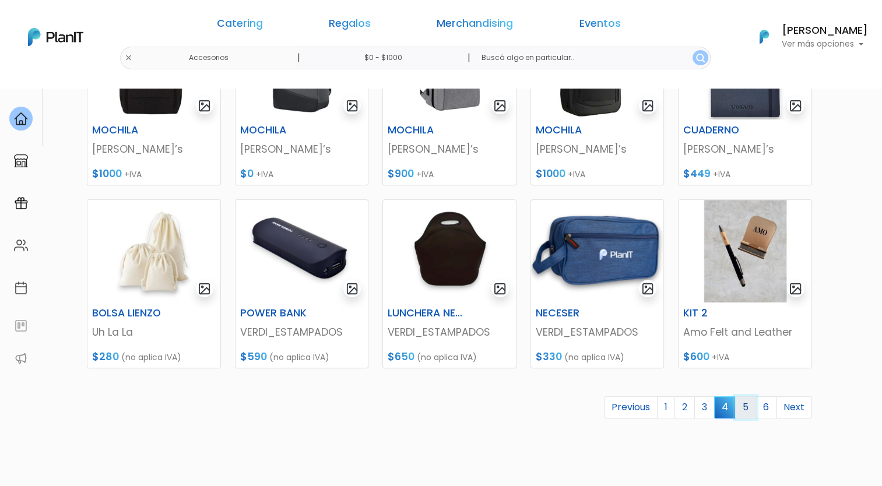
click at [746, 409] on link "5" at bounding box center [745, 407] width 21 height 22
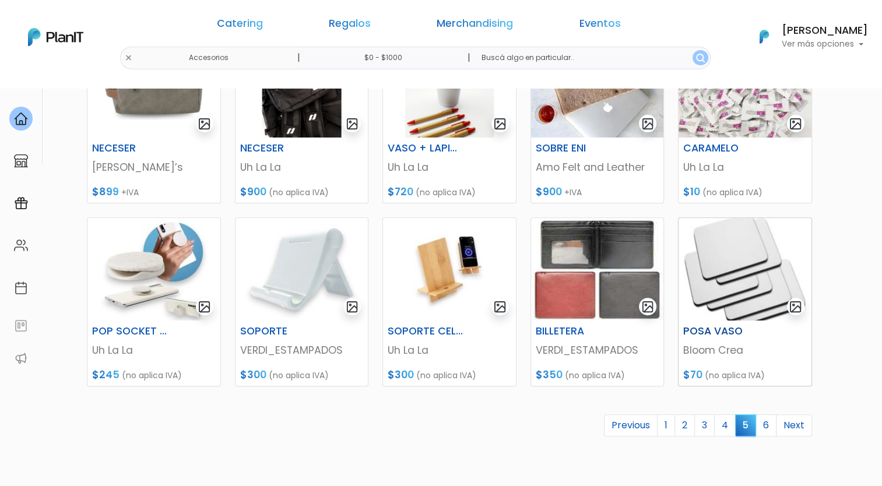
scroll to position [445, 0]
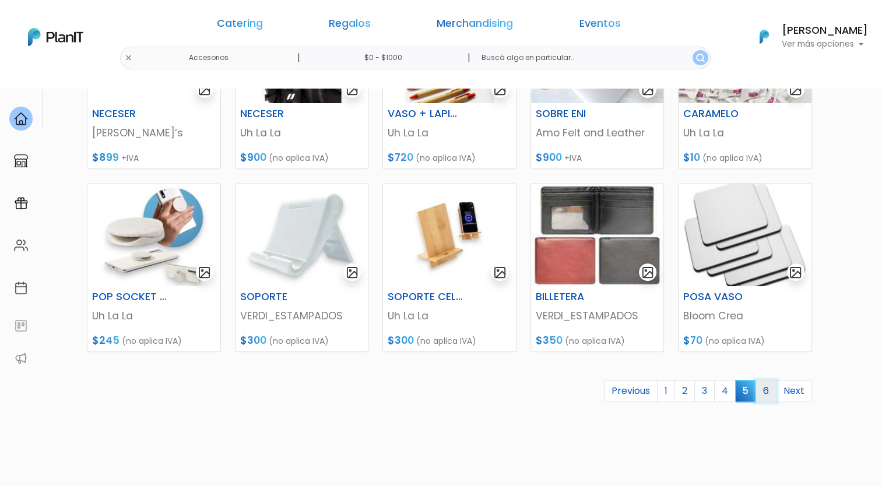
click at [770, 388] on link "6" at bounding box center [766, 391] width 21 height 22
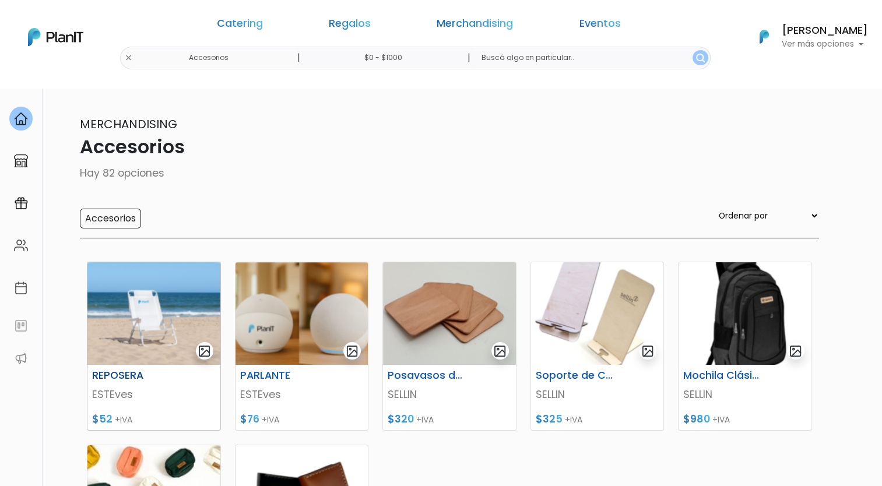
click at [108, 420] on span "$52" at bounding box center [102, 419] width 20 height 14
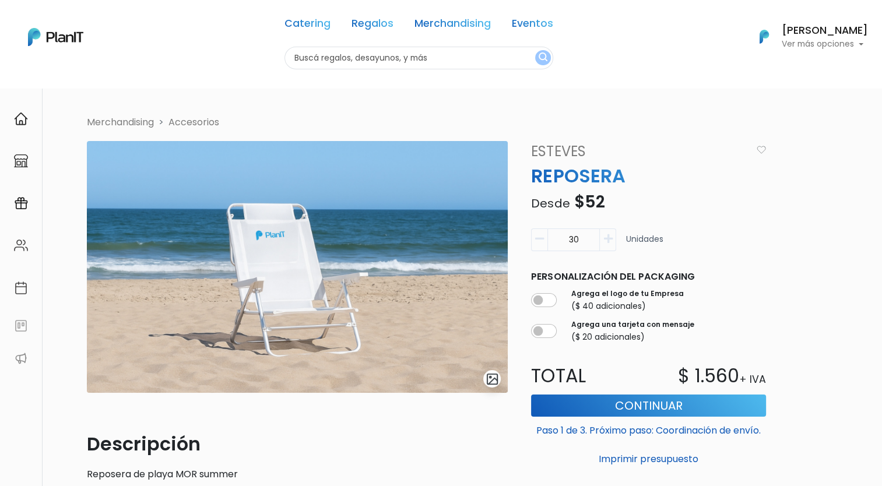
scroll to position [17, 0]
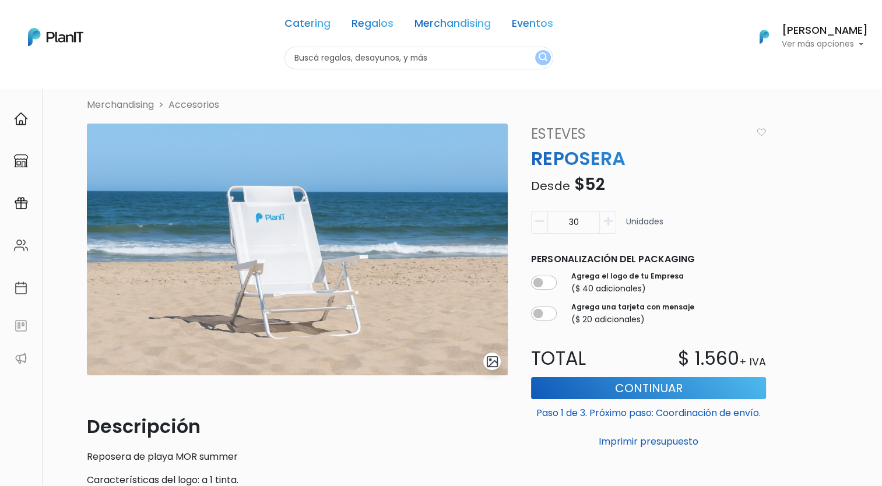
click at [578, 183] on span "$52" at bounding box center [589, 184] width 31 height 23
drag, startPoint x: 578, startPoint y: 183, endPoint x: 539, endPoint y: 211, distance: 48.1
click at [539, 211] on button "button" at bounding box center [539, 222] width 16 height 23
click at [540, 216] on icon "button" at bounding box center [539, 221] width 9 height 10
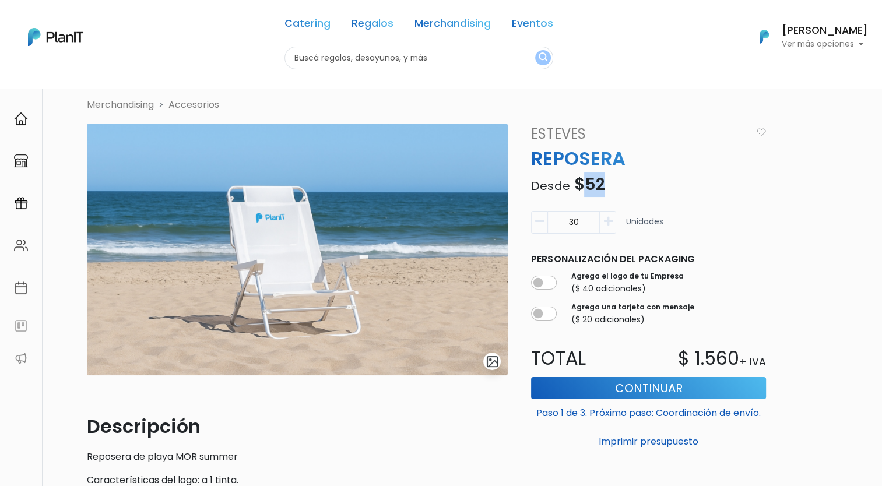
click at [540, 216] on icon "button" at bounding box center [539, 221] width 9 height 10
click at [613, 207] on form "30 Unidades Personalización del packaging Agrega el logo de tu Empresa ($ 40 ad…" at bounding box center [648, 328] width 249 height 245
drag, startPoint x: 538, startPoint y: 282, endPoint x: 554, endPoint y: 297, distance: 22.3
click at [554, 297] on div "Personalización del packaging Agrega el logo de tu Empresa ($ 40 adicionales) A…" at bounding box center [648, 289] width 249 height 83
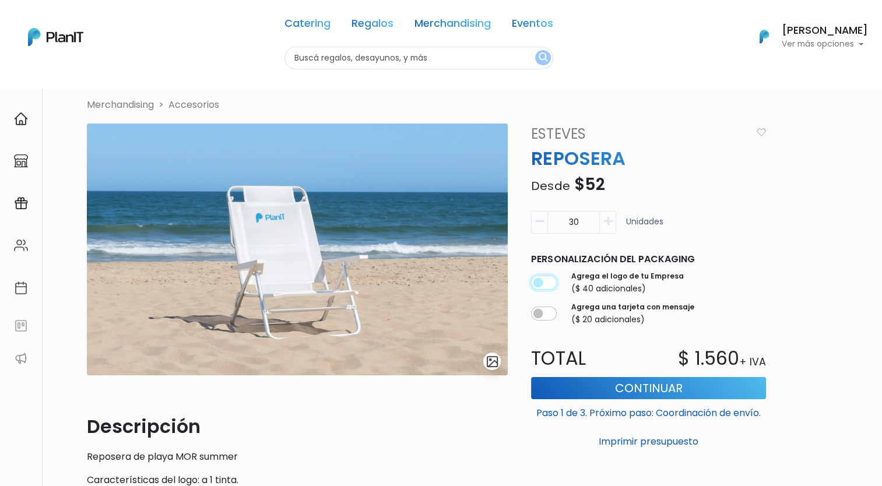
click at [548, 282] on input "checkbox" at bounding box center [544, 283] width 26 height 14
checkbox input "false"
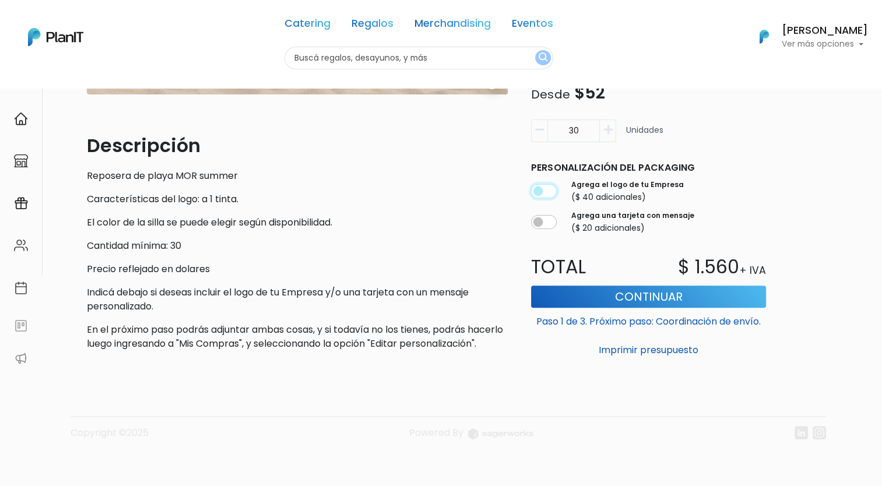
scroll to position [312, 0]
click at [245, 332] on p "En el próximo paso podrás adjuntar ambas cosas, y si todavía no los tienes, pod…" at bounding box center [297, 337] width 421 height 28
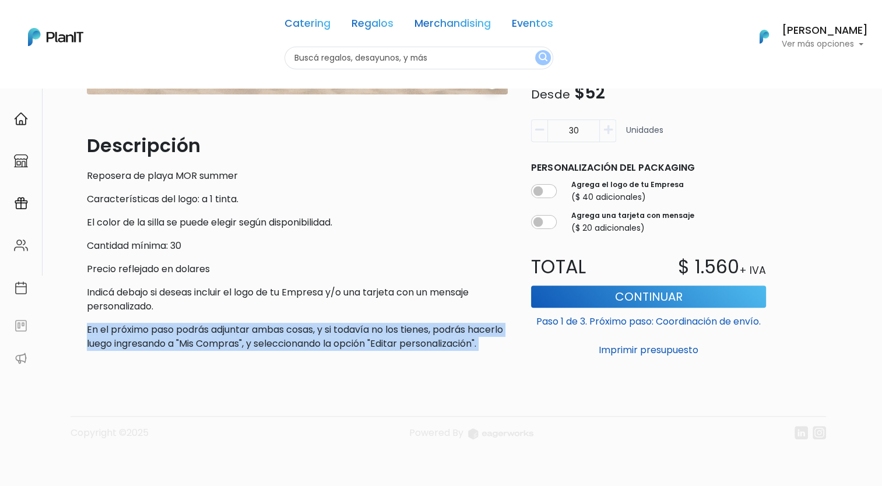
click at [245, 332] on p "En el próximo paso podrás adjuntar ambas cosas, y si todavía no los tienes, pod…" at bounding box center [297, 337] width 421 height 28
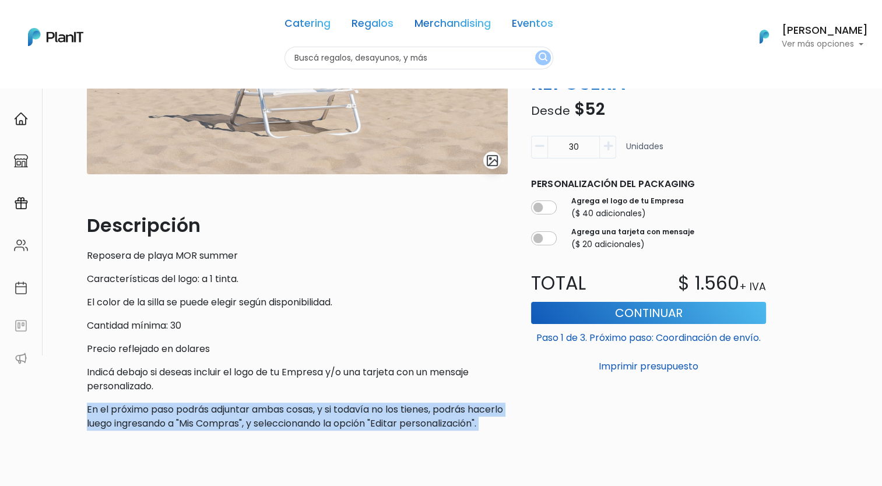
scroll to position [0, 0]
